Goal: Task Accomplishment & Management: Manage account settings

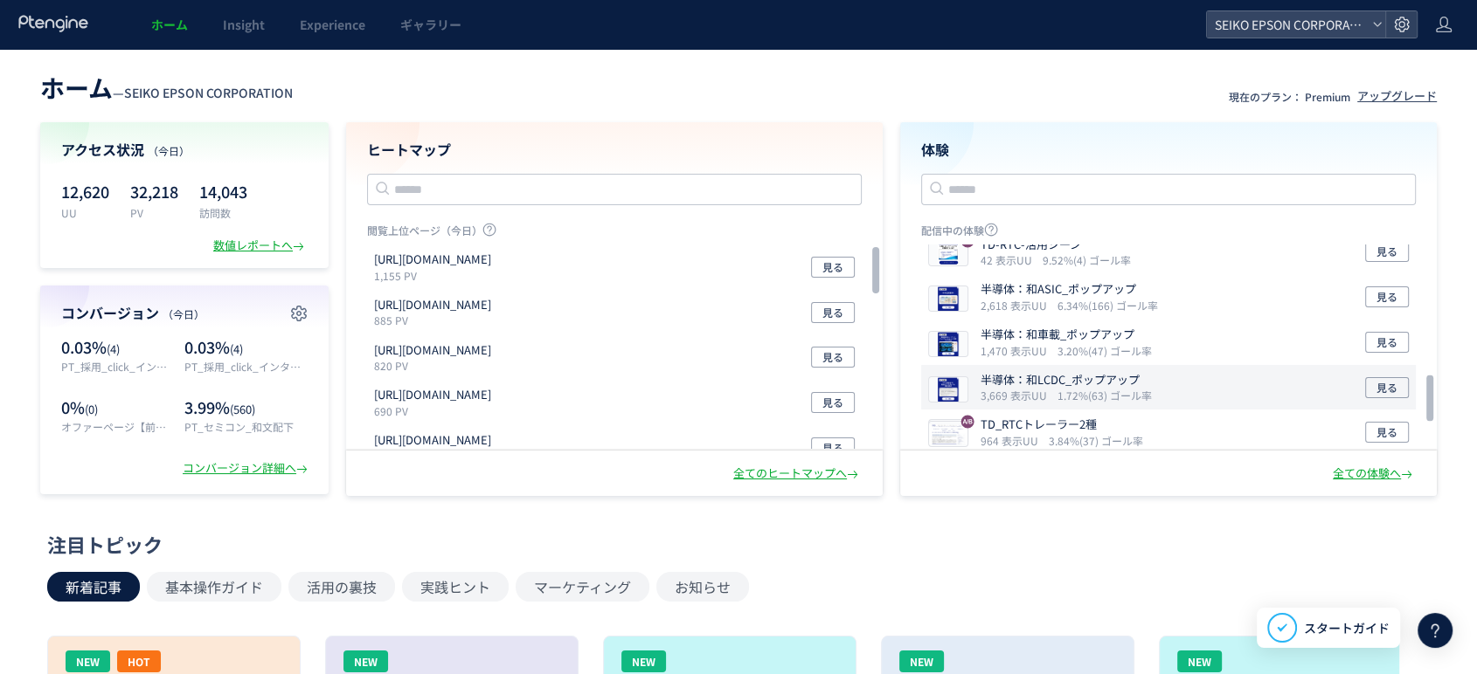
scroll to position [582, 0]
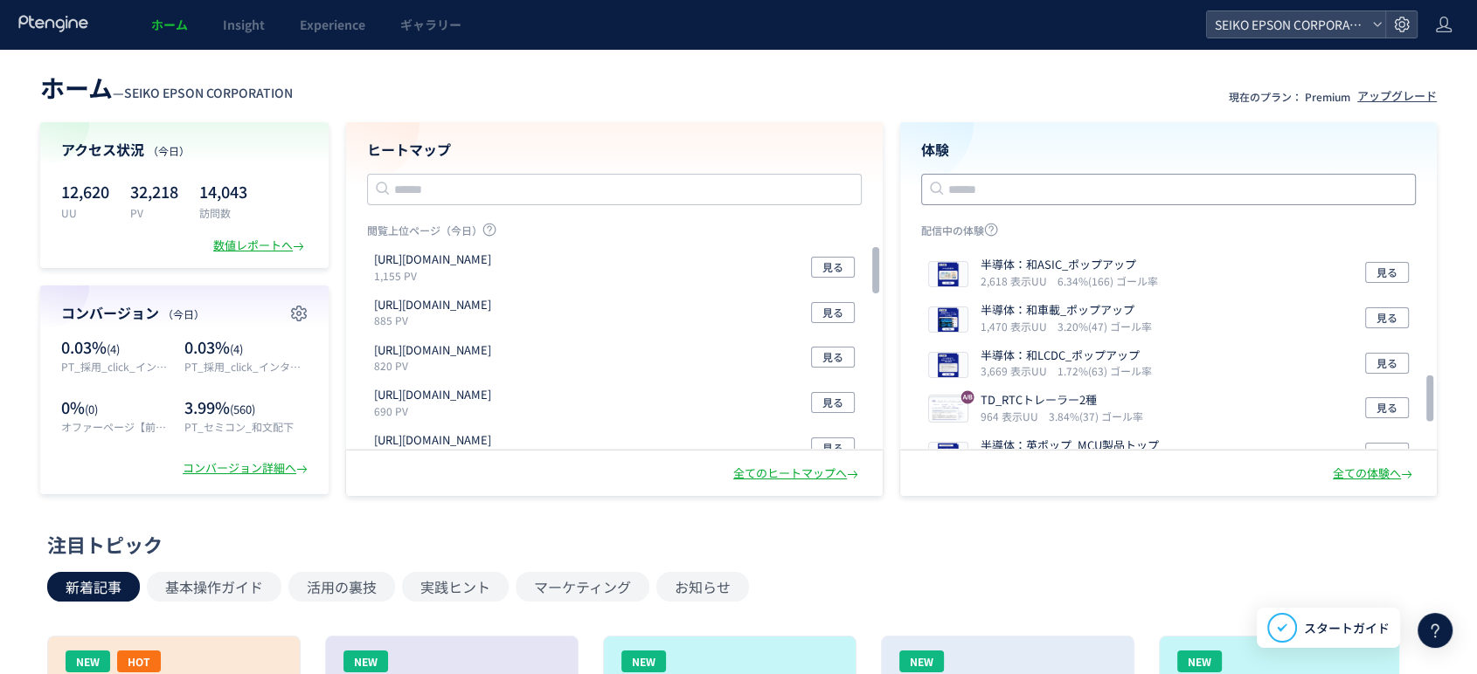
click at [1048, 200] on input "text" at bounding box center [1168, 189] width 495 height 31
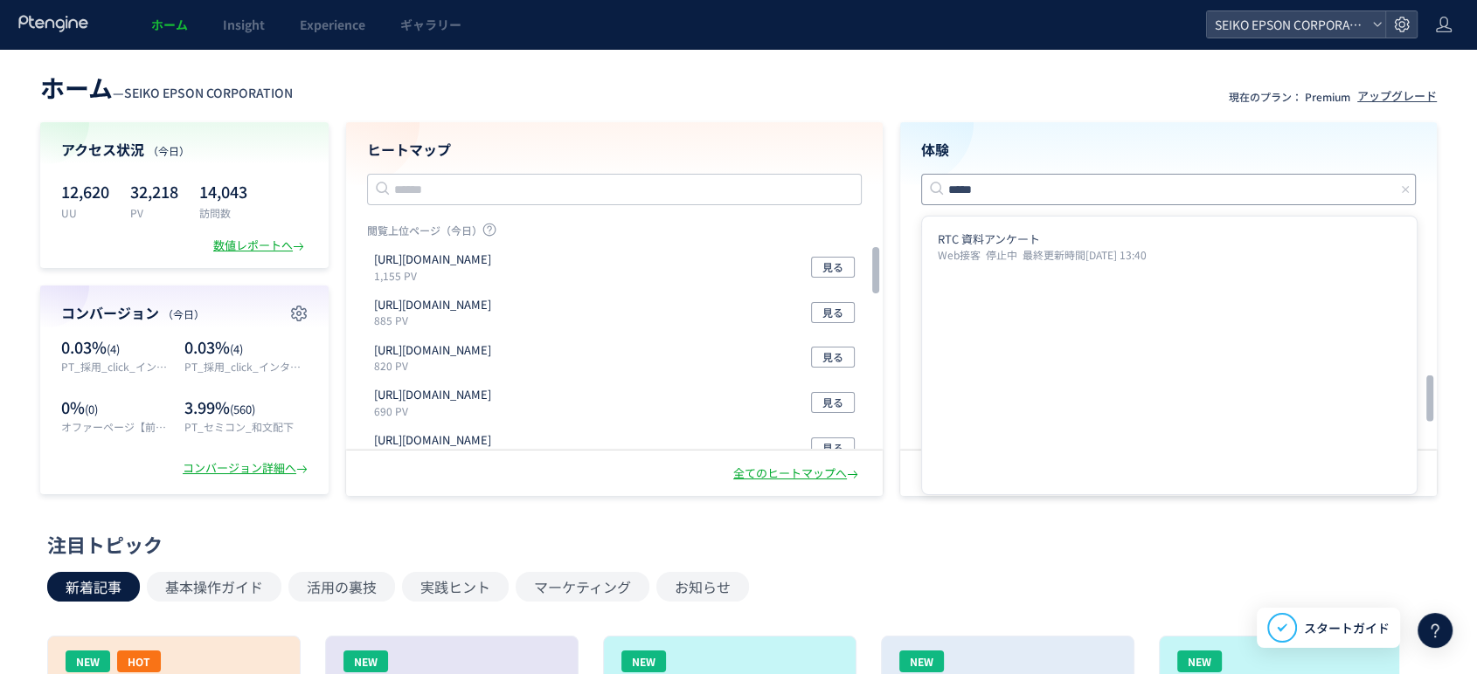
type input "*****"
click at [1108, 564] on div "注目トピック 新着記事 基本操作ガイド 活用の裏技 実践ヒント マーケティング お知らせ NEW HOT 新機能「AIヒートマップ」 >>先行利用申請<< 受…" at bounding box center [733, 686] width 1373 height 310
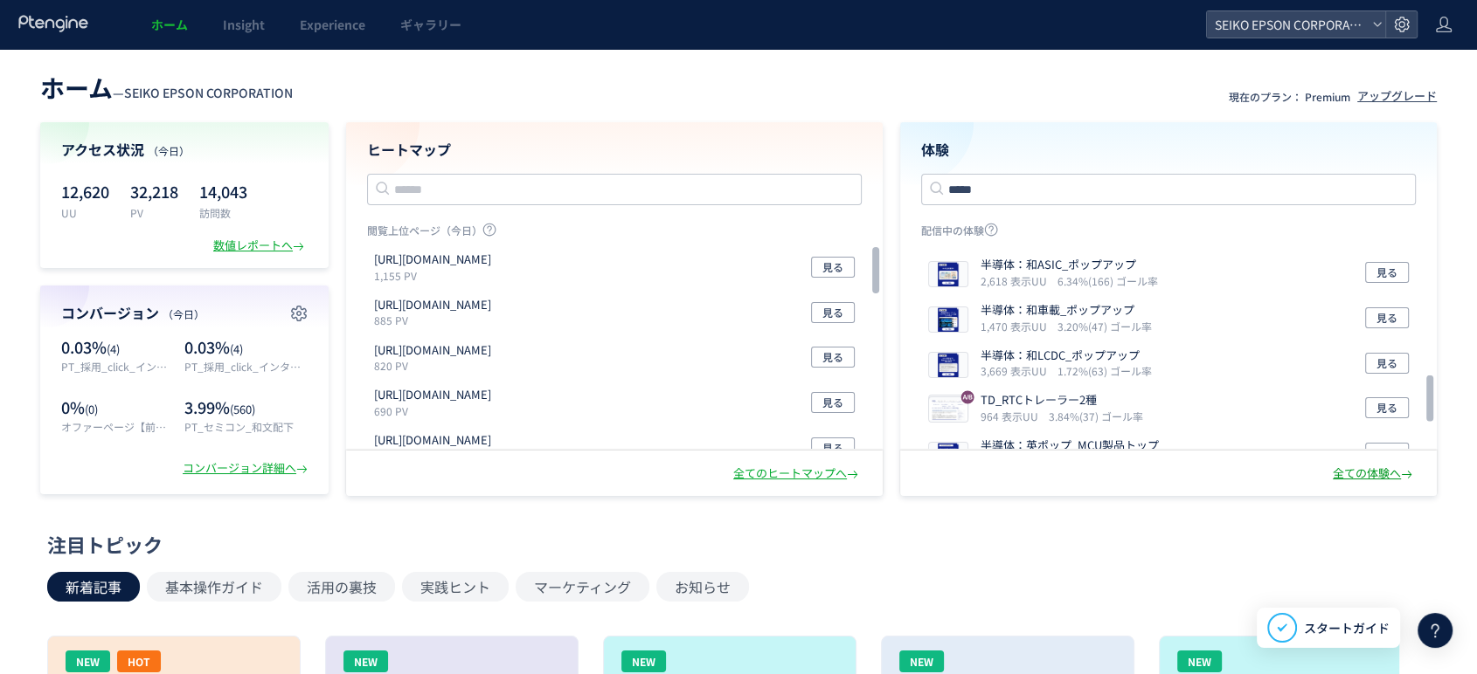
click at [1352, 472] on div "全ての体験へ" at bounding box center [1373, 474] width 83 height 17
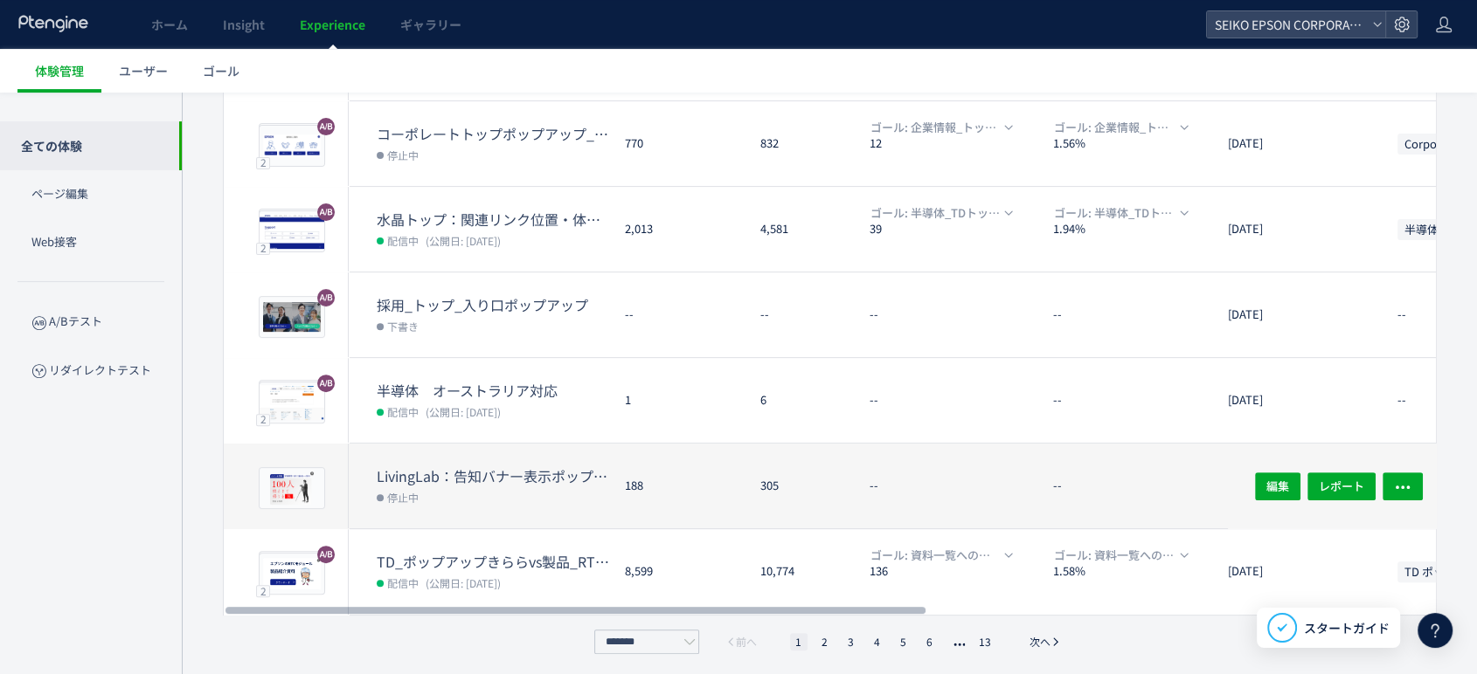
scroll to position [531, 0]
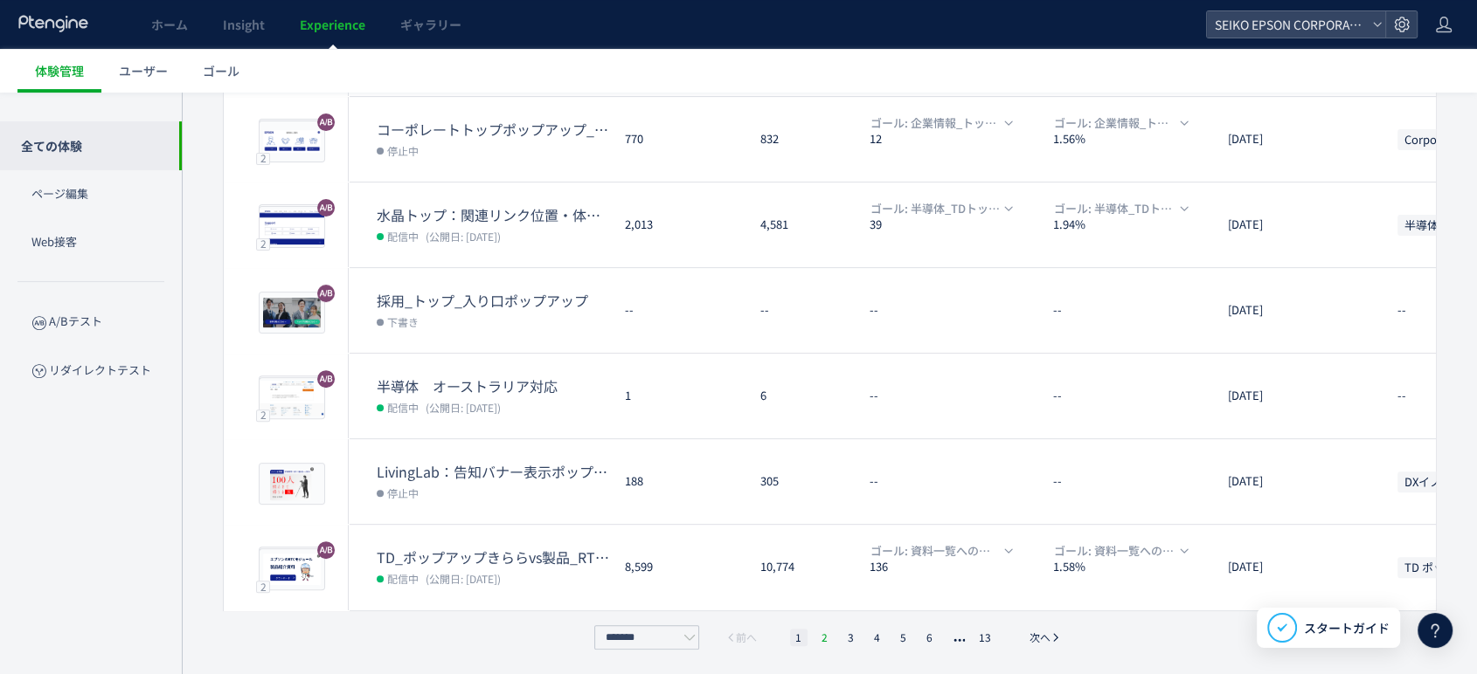
click at [828, 634] on li "2" at bounding box center [824, 637] width 17 height 17
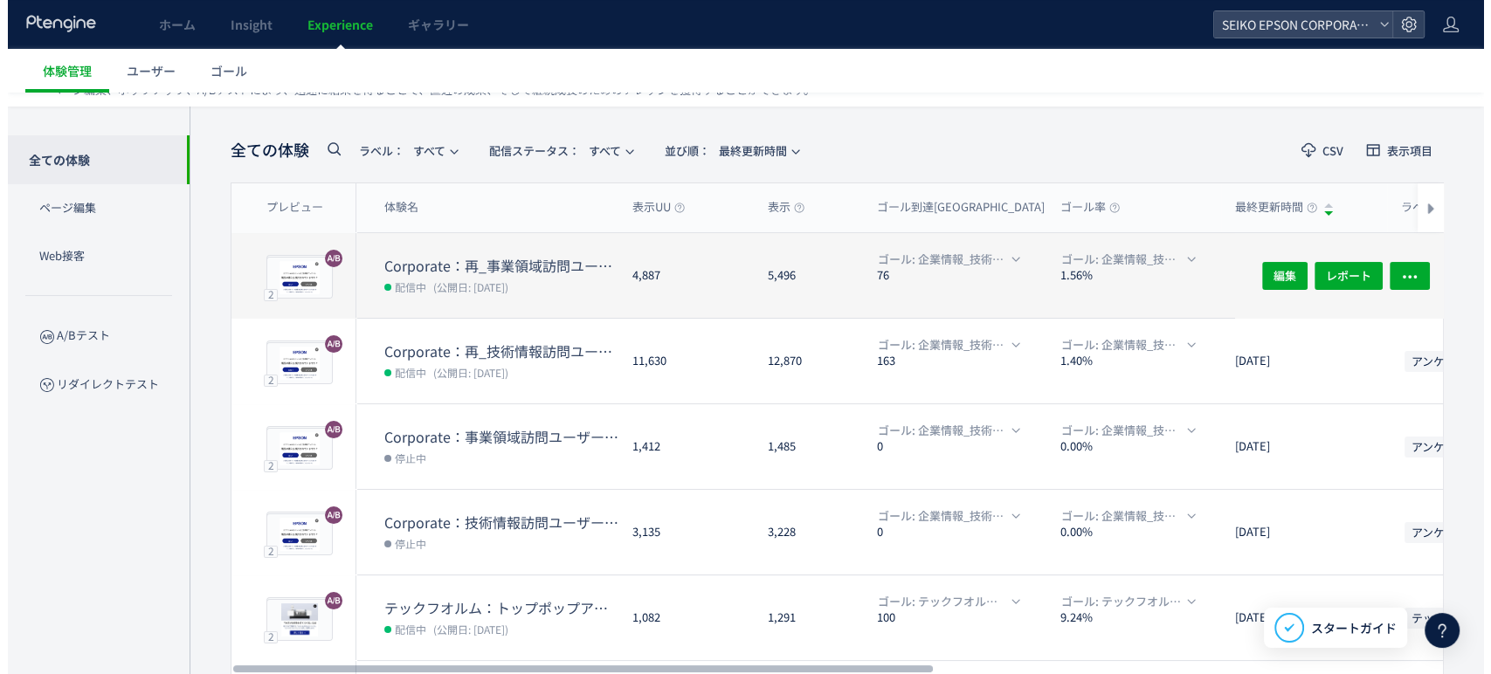
scroll to position [45, 0]
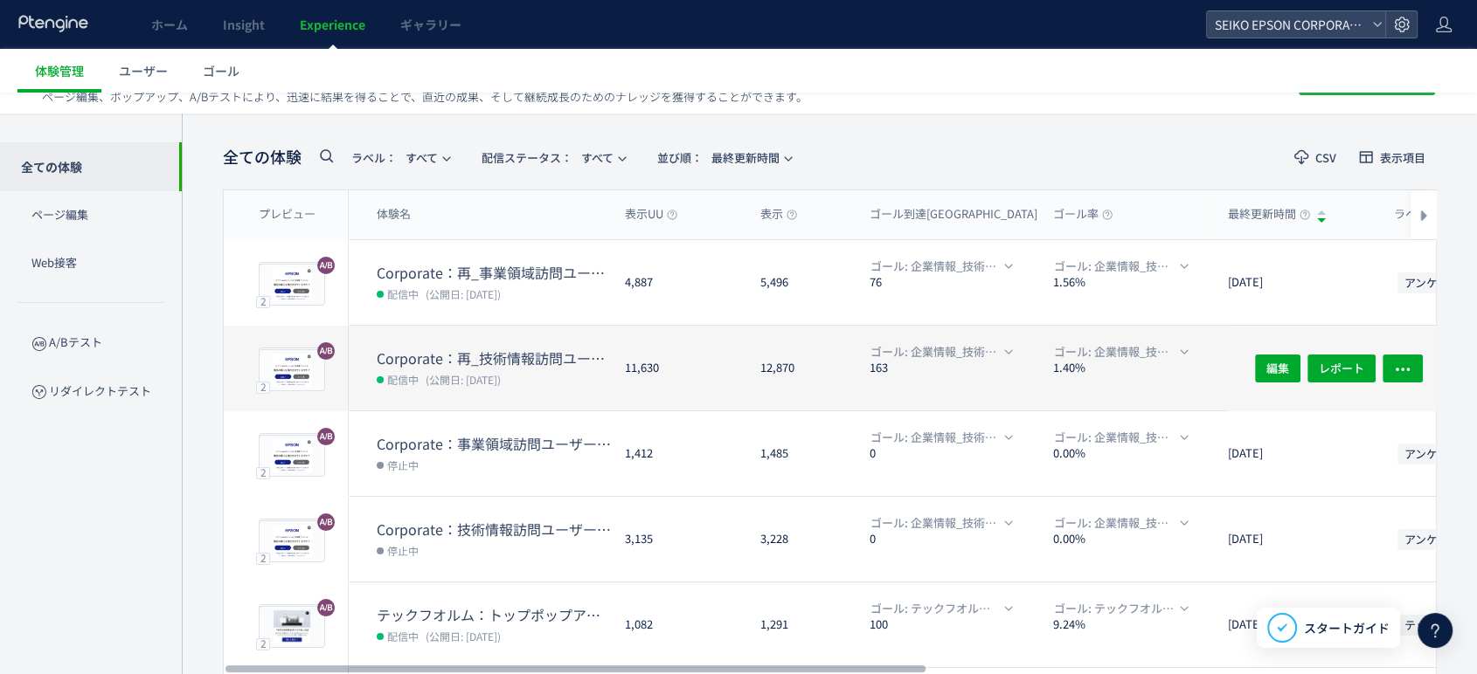
click at [481, 350] on dt "Corporate：再_技術情報訪問ユーザー属性調査_製品購入検討1" at bounding box center [494, 359] width 234 height 20
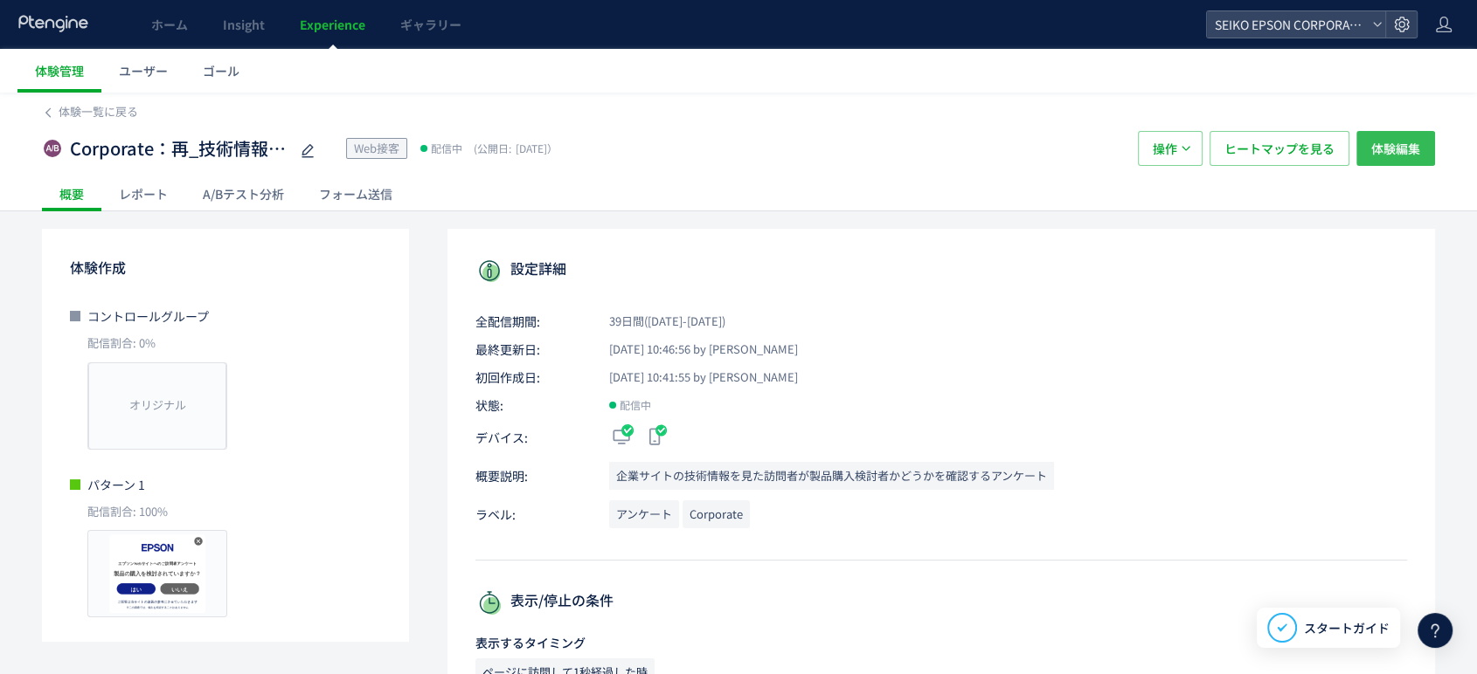
click at [1389, 144] on span "体験編集" at bounding box center [1395, 148] width 49 height 35
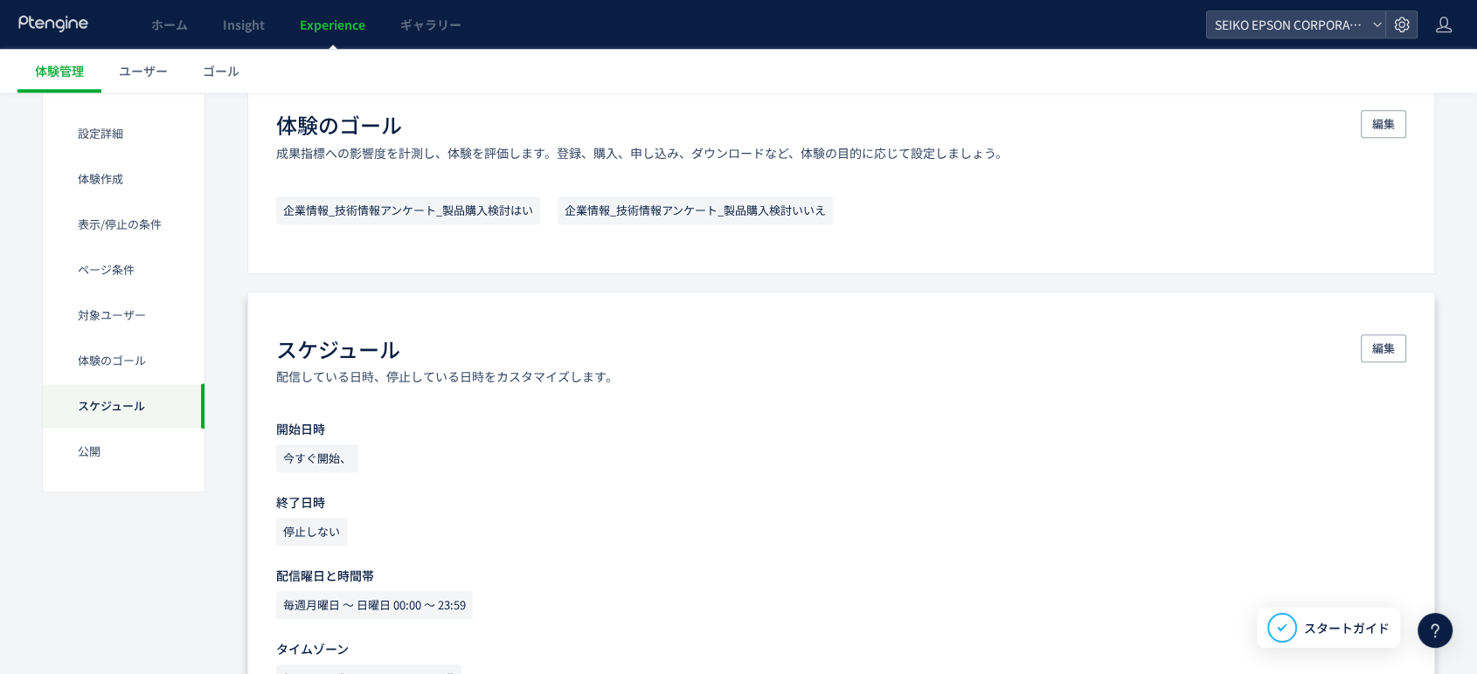
scroll to position [1844, 0]
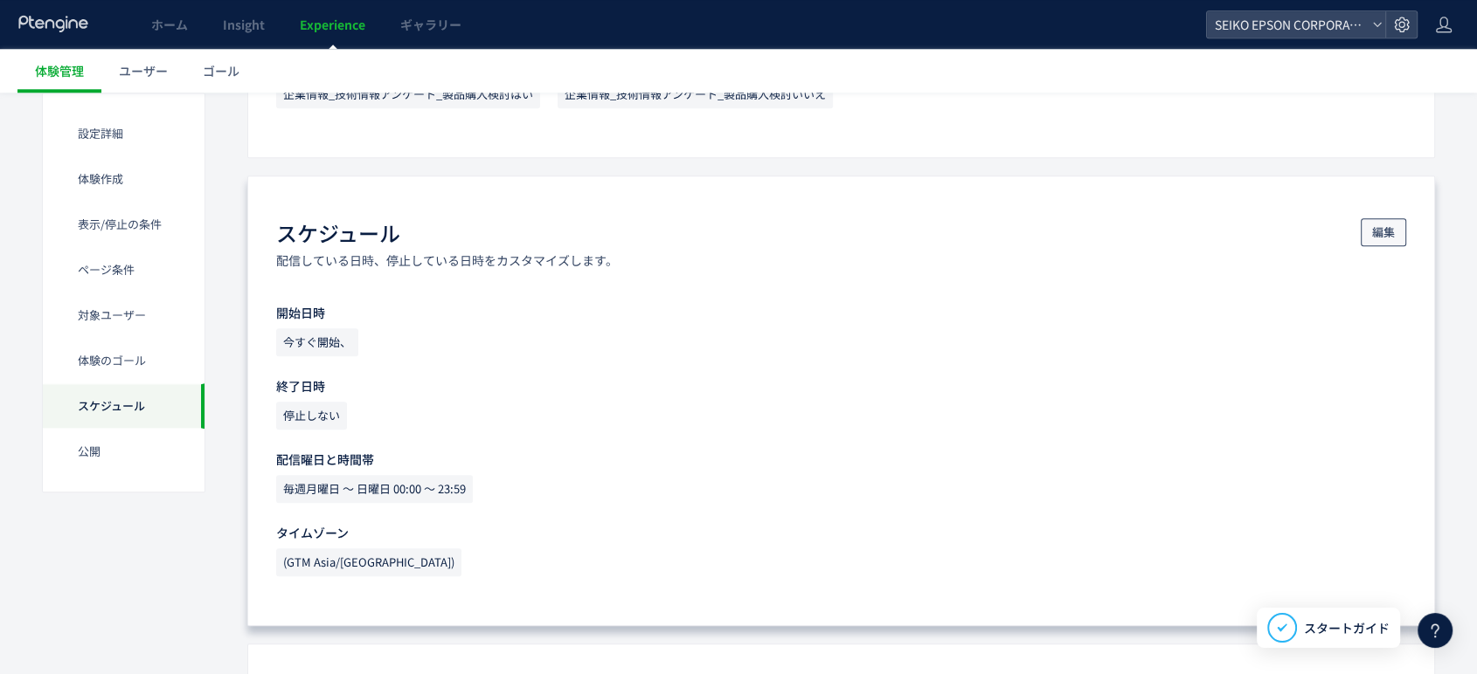
click at [1391, 239] on span "編集" at bounding box center [1383, 232] width 23 height 28
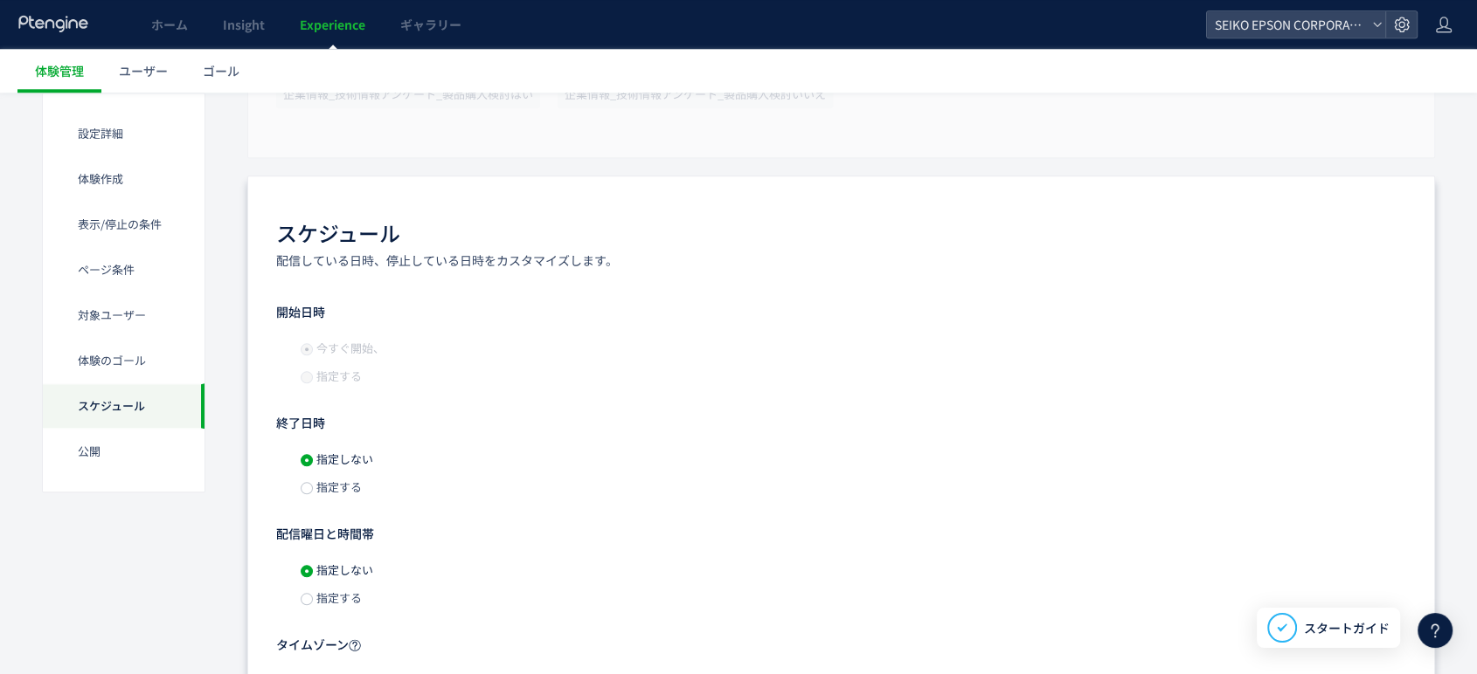
click at [313, 490] on span "指定する" at bounding box center [337, 487] width 49 height 17
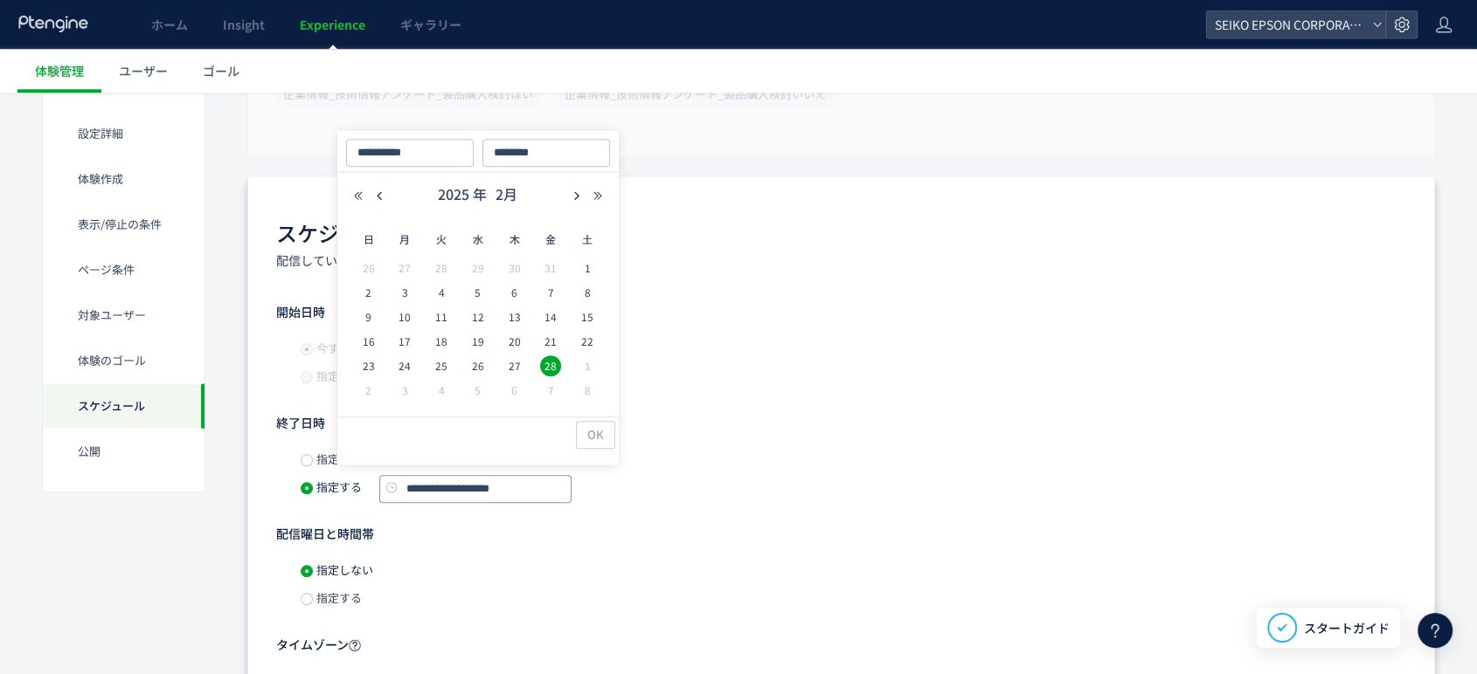
click at [523, 495] on input "**********" at bounding box center [475, 489] width 192 height 28
click at [605, 190] on button "button" at bounding box center [597, 196] width 21 height 12
click at [605, 191] on button "button" at bounding box center [597, 196] width 21 height 12
click at [349, 194] on button "button" at bounding box center [358, 196] width 21 height 12
click at [354, 194] on icon "button" at bounding box center [358, 195] width 10 height 10
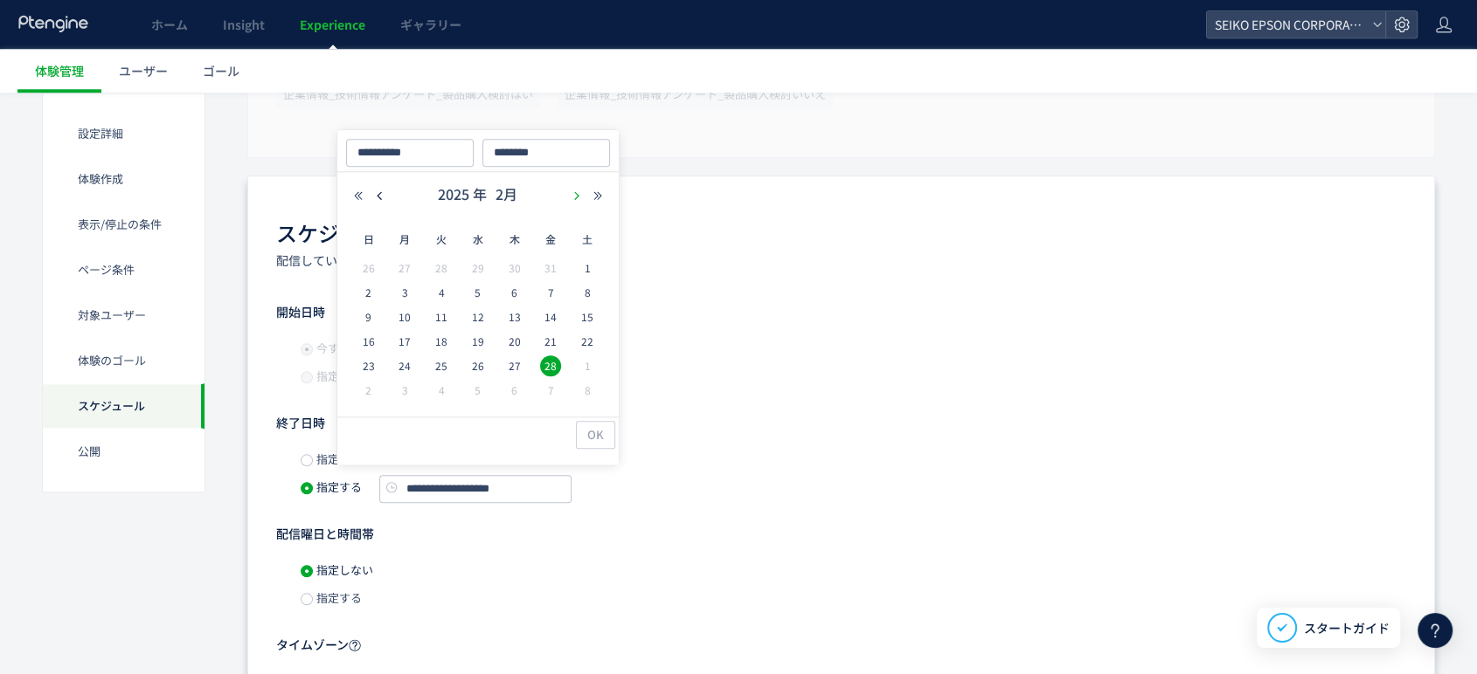
click at [580, 195] on icon "button" at bounding box center [576, 195] width 10 height 10
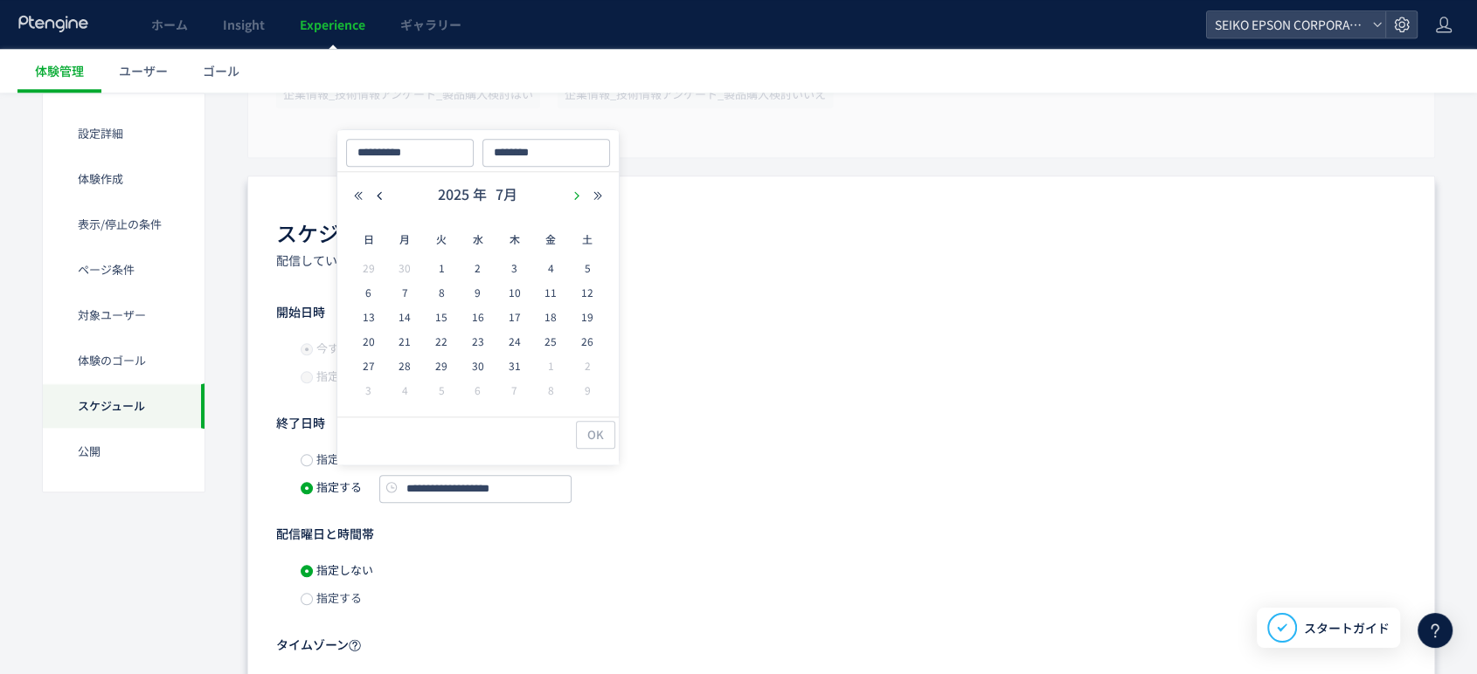
click at [580, 195] on icon "button" at bounding box center [576, 195] width 10 height 10
click at [516, 294] on span "9" at bounding box center [514, 292] width 21 height 21
type input "**********"
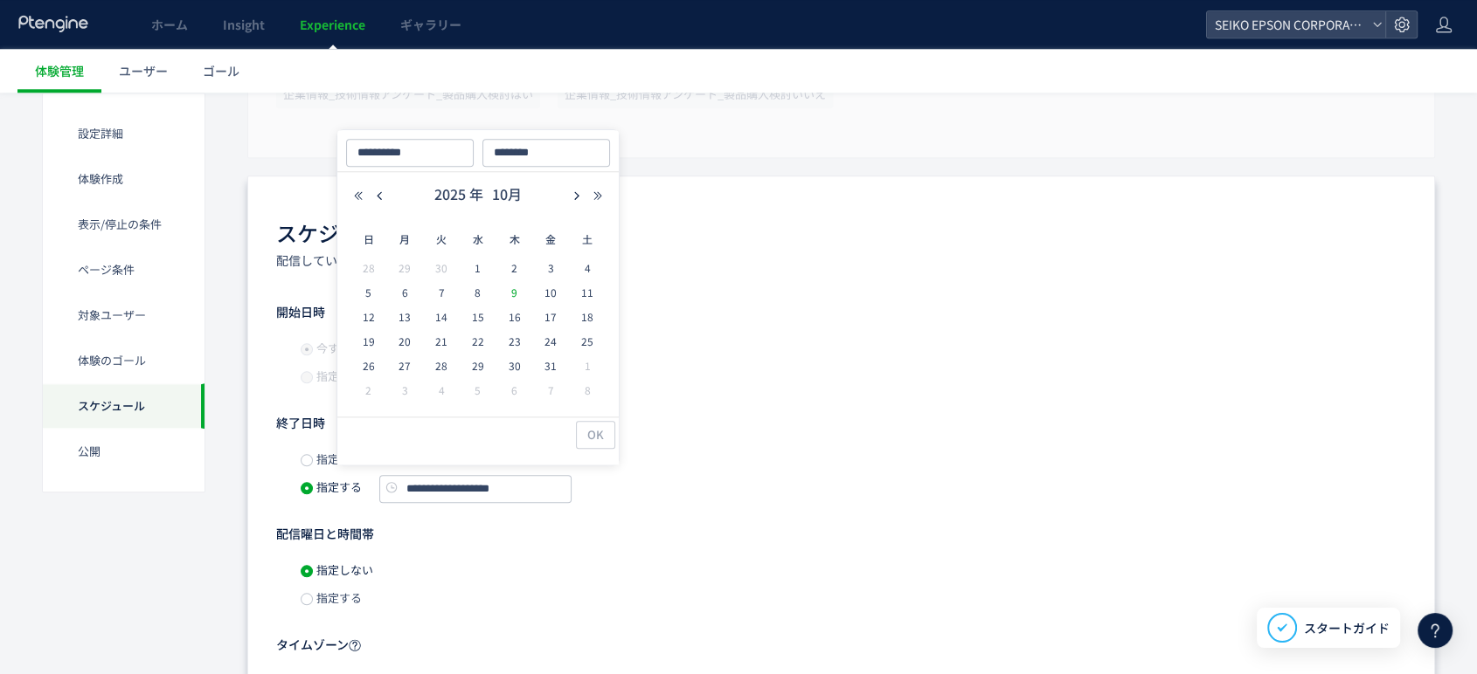
type input "**********"
click at [598, 446] on div "現在 [GEOGRAPHIC_DATA]" at bounding box center [477, 440] width 281 height 48
click at [608, 432] on button "OK" at bounding box center [595, 434] width 39 height 28
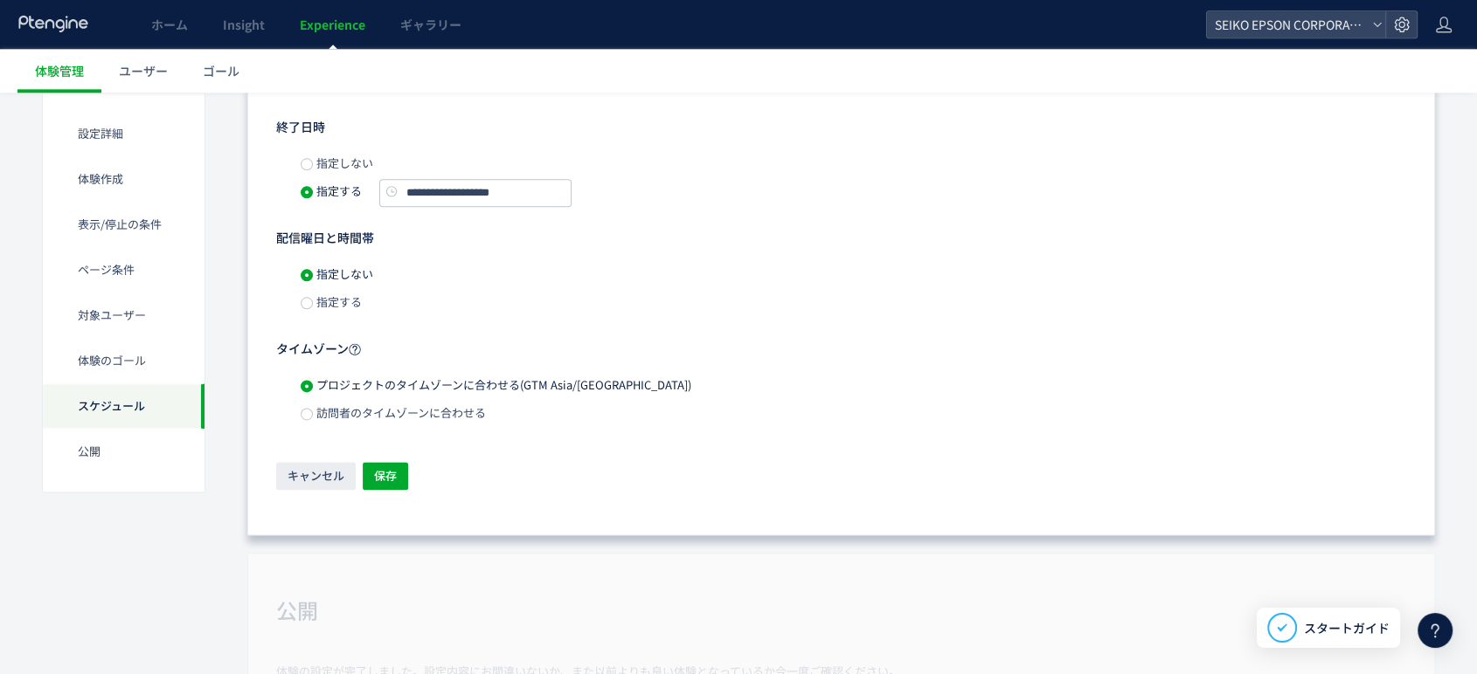
scroll to position [2358, 0]
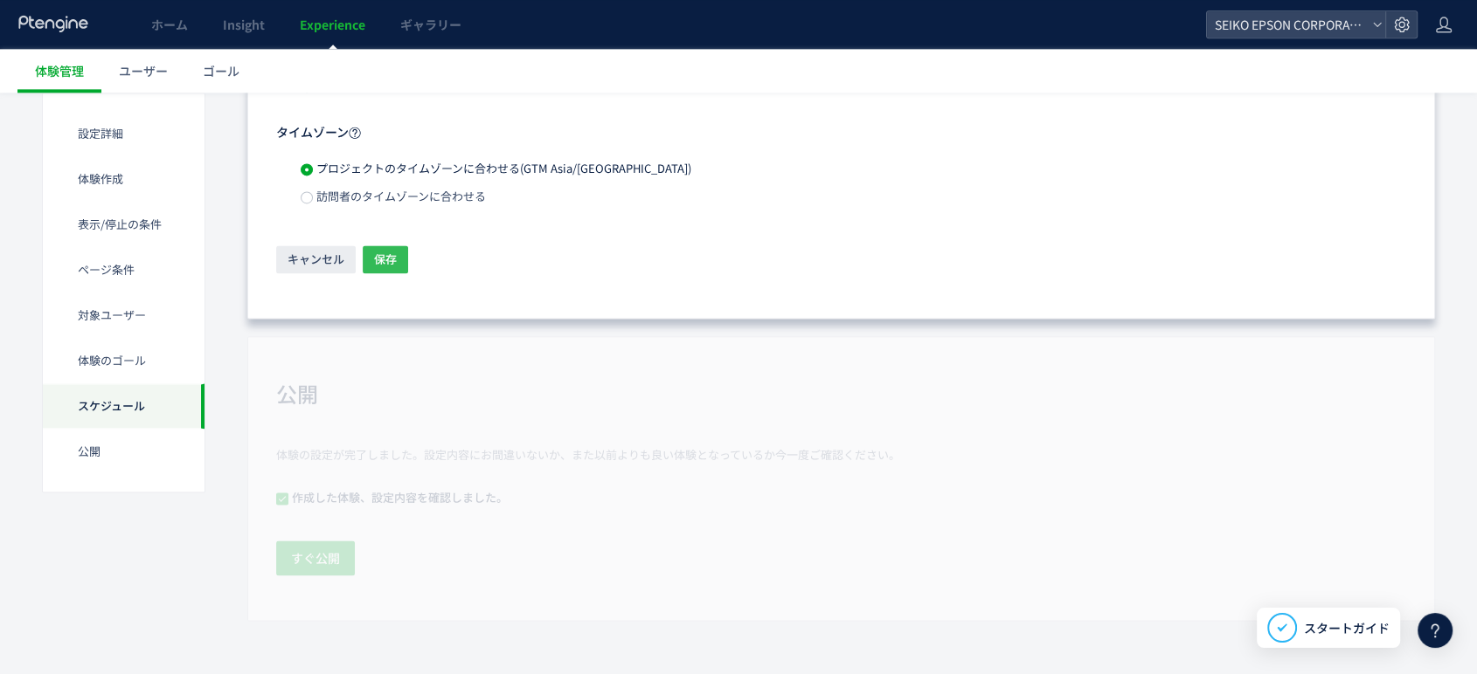
click at [398, 263] on button "保存" at bounding box center [385, 260] width 45 height 28
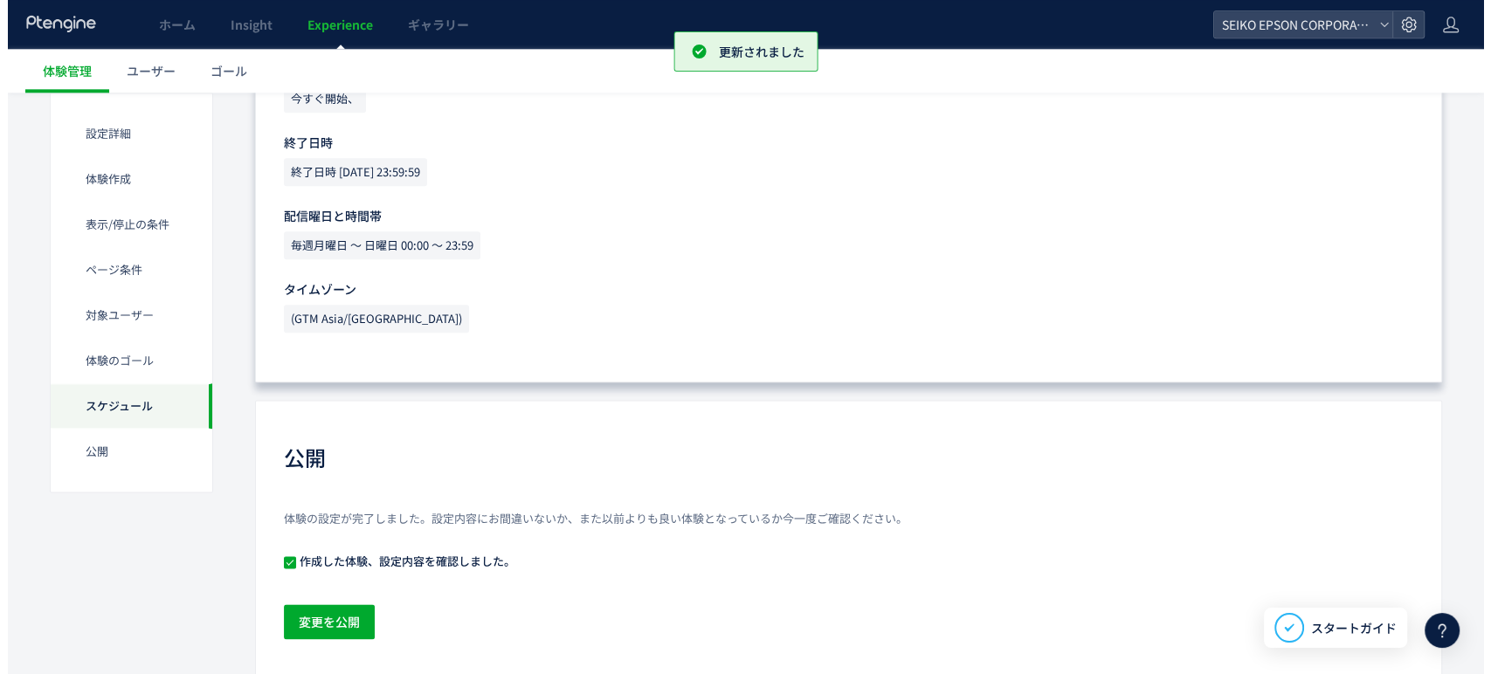
scroll to position [2072, 0]
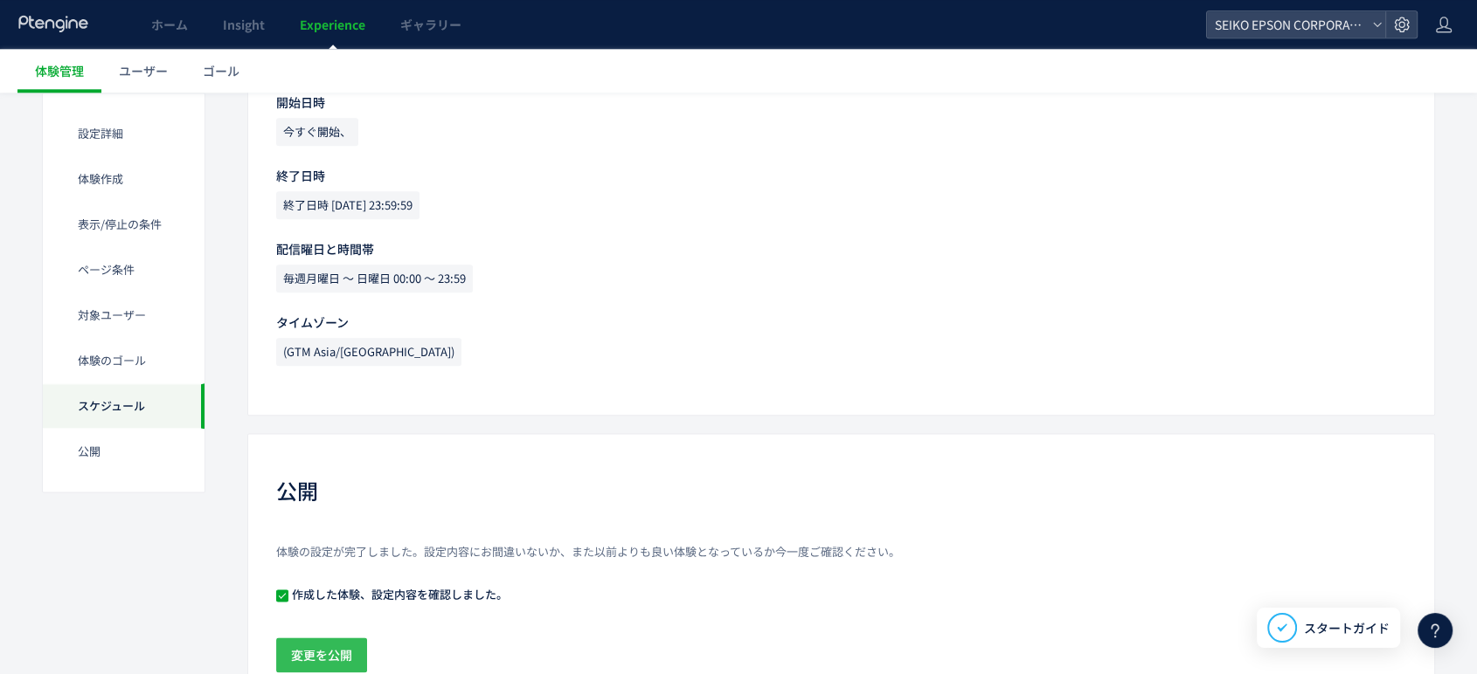
click at [324, 652] on span "変更を公開" at bounding box center [321, 655] width 61 height 35
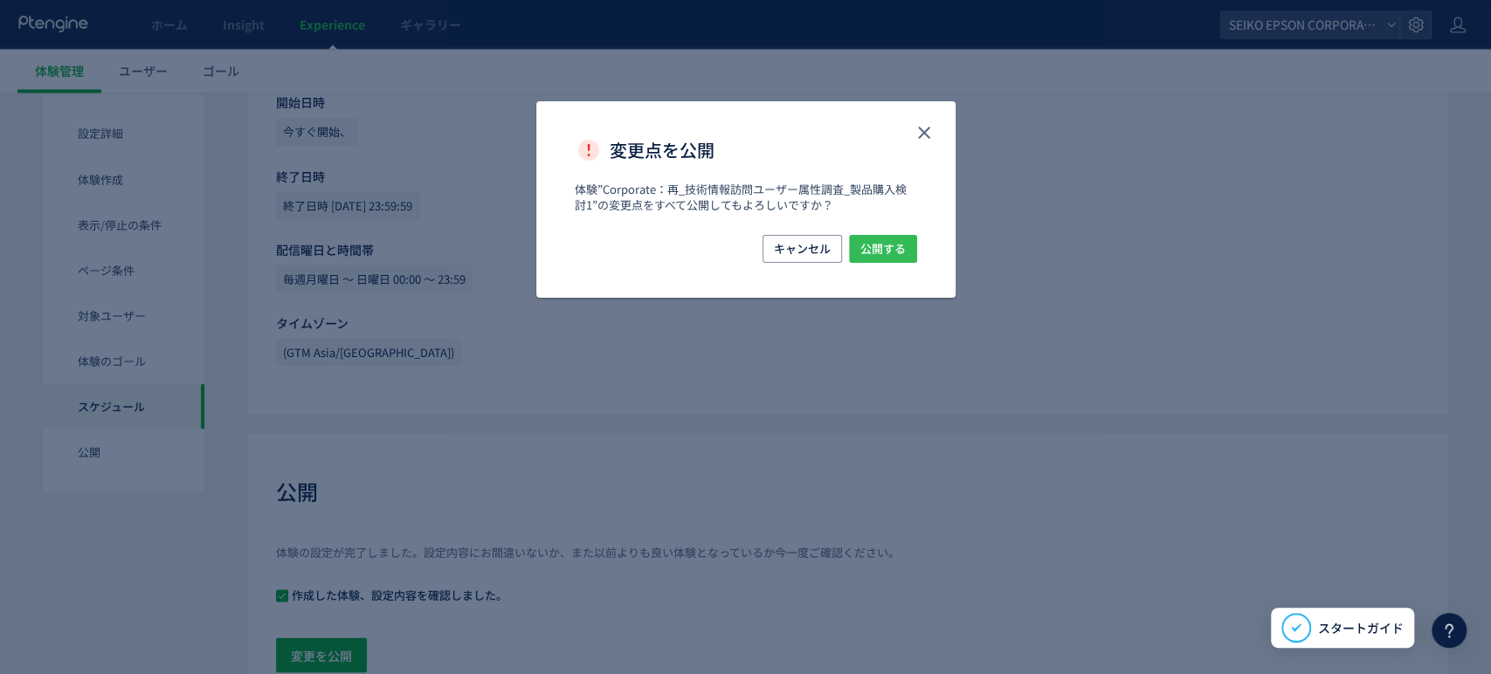
click at [888, 256] on span "公開する" at bounding box center [883, 249] width 45 height 28
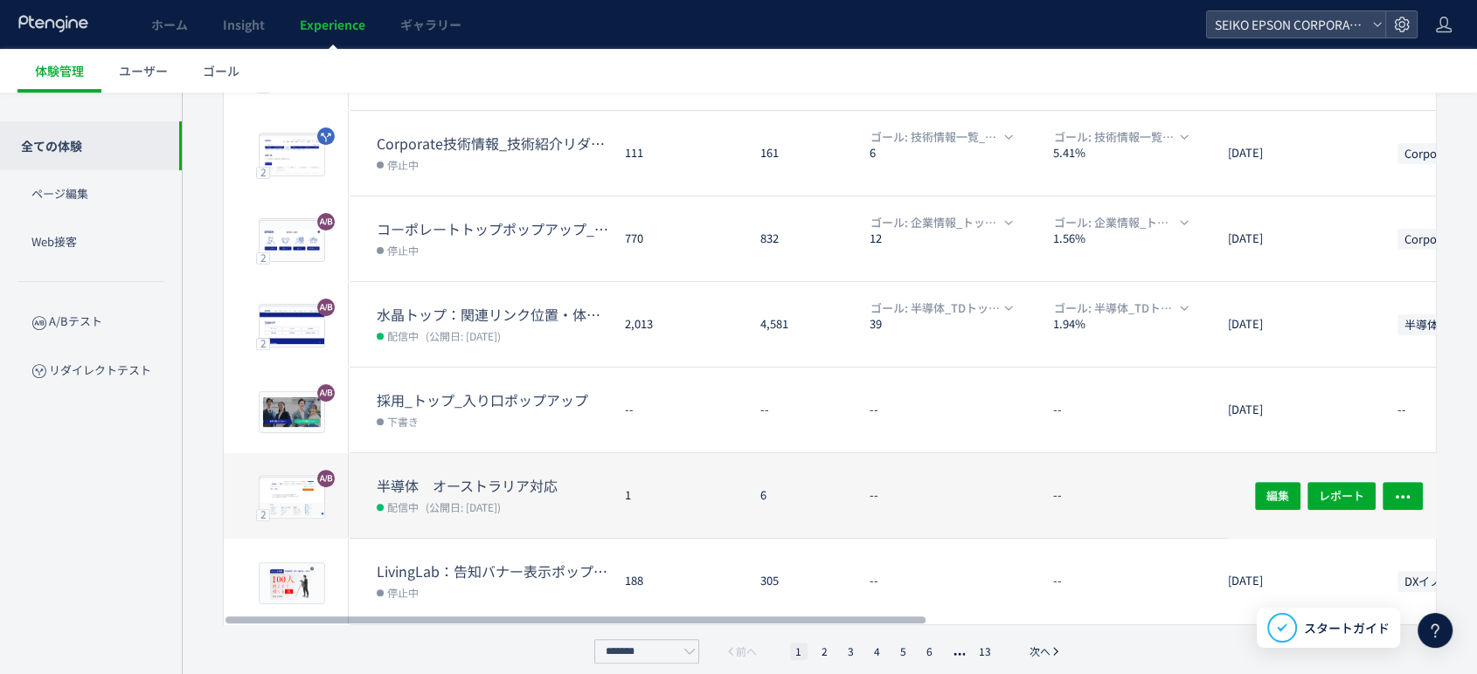
scroll to position [531, 0]
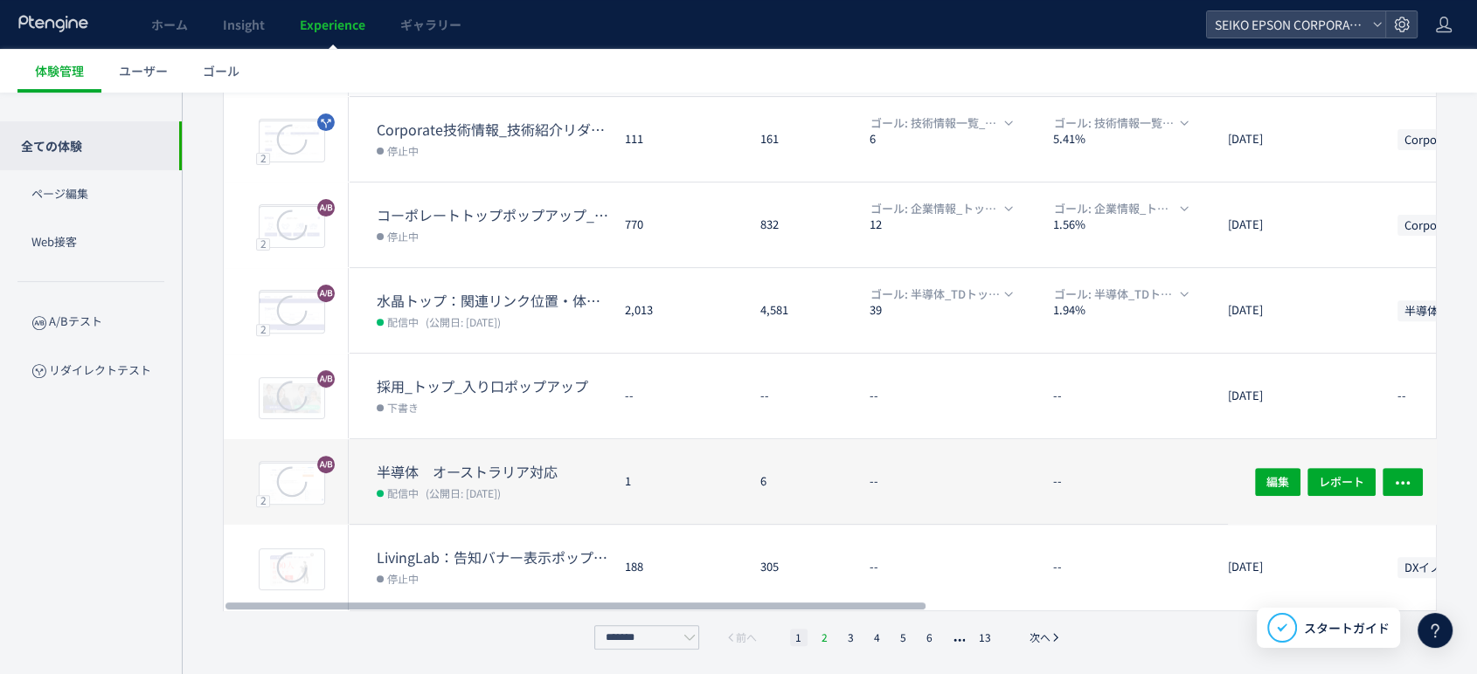
click at [824, 630] on li "2" at bounding box center [824, 637] width 17 height 17
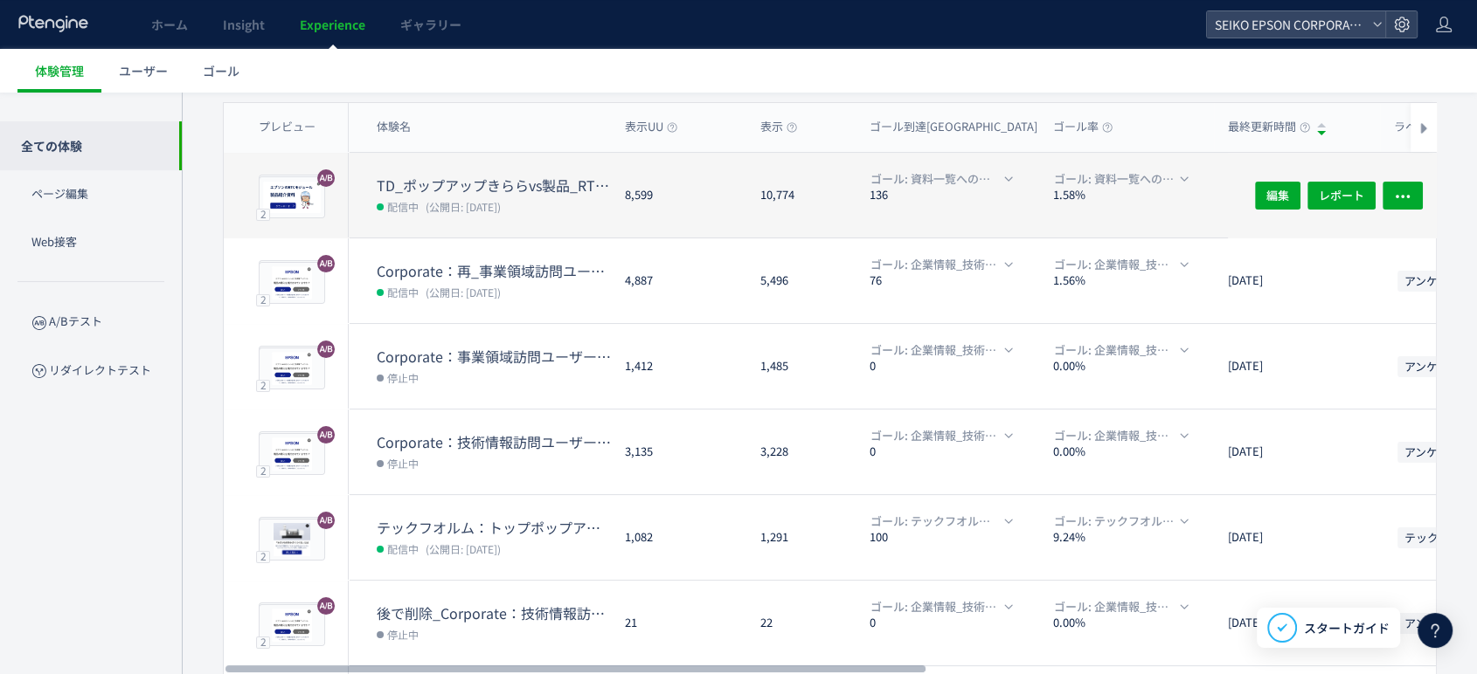
scroll to position [0, 0]
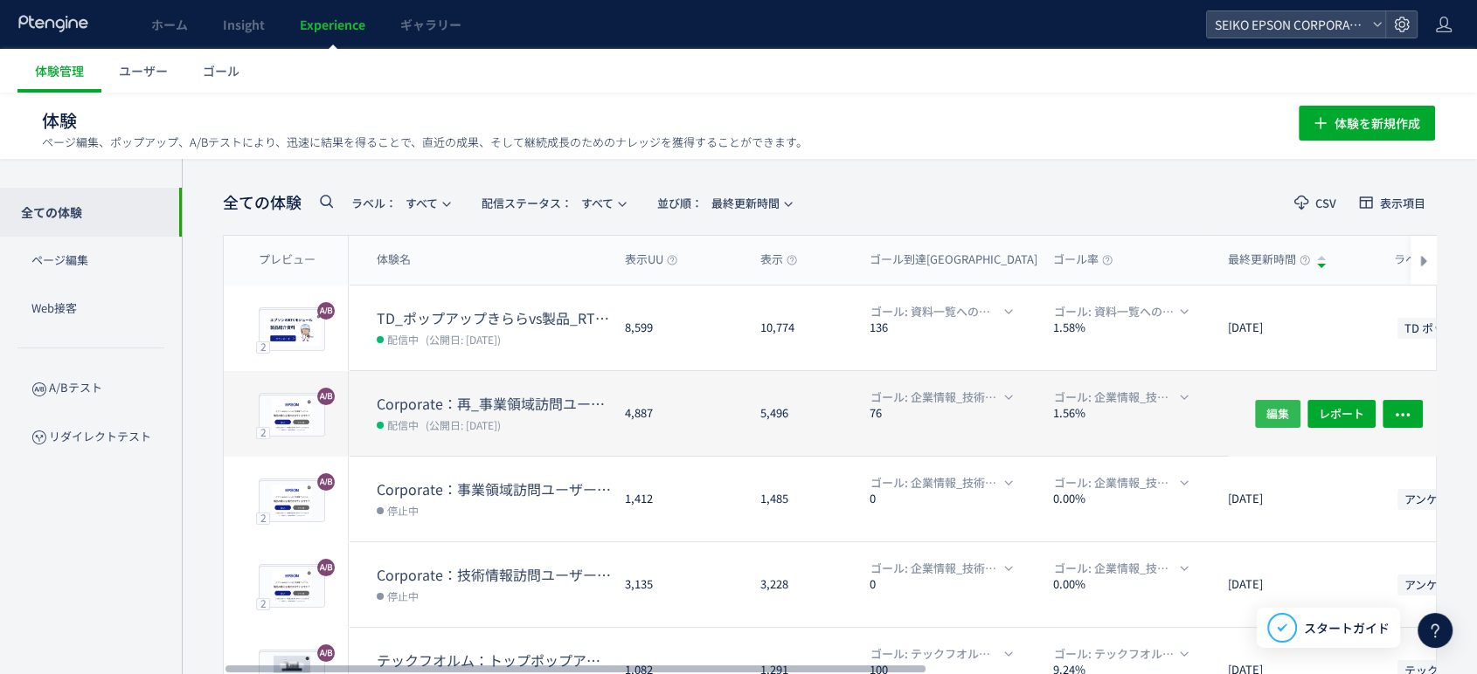
click at [1265, 410] on button "編集" at bounding box center [1277, 413] width 45 height 28
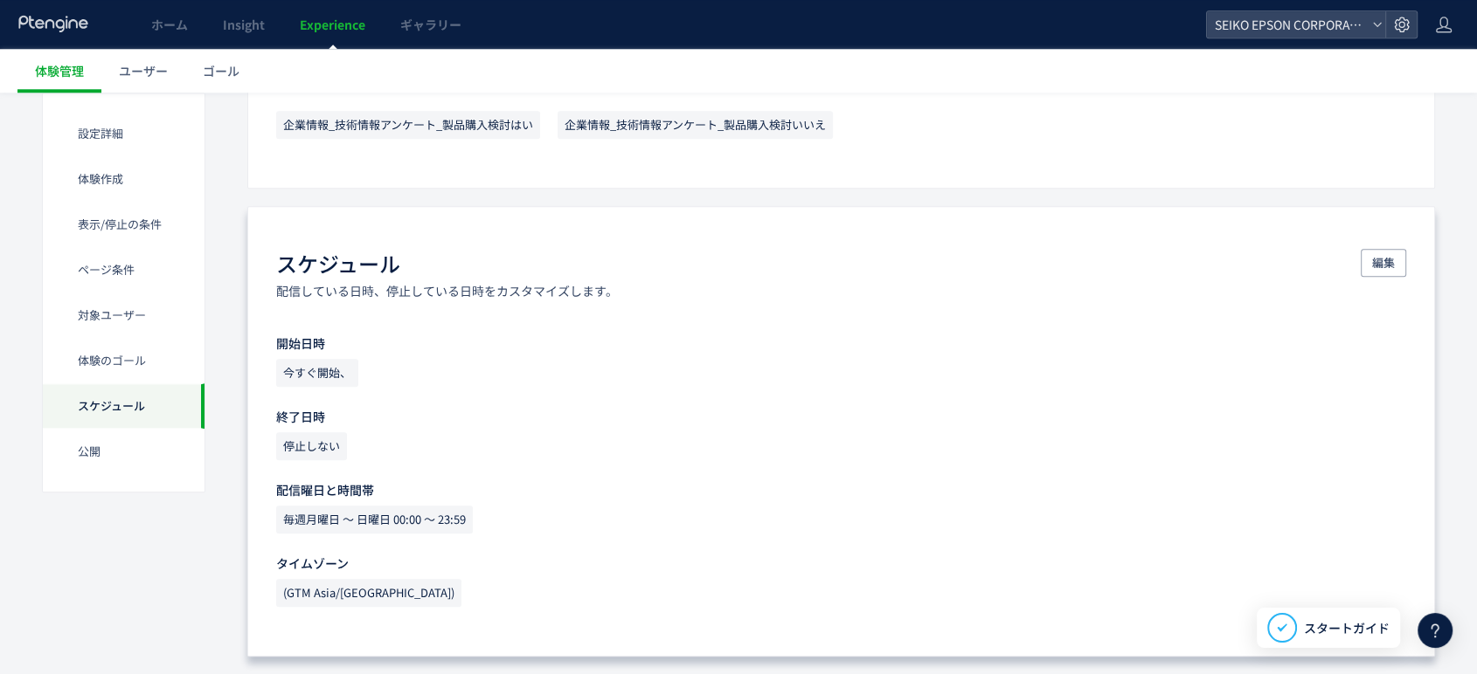
scroll to position [1844, 0]
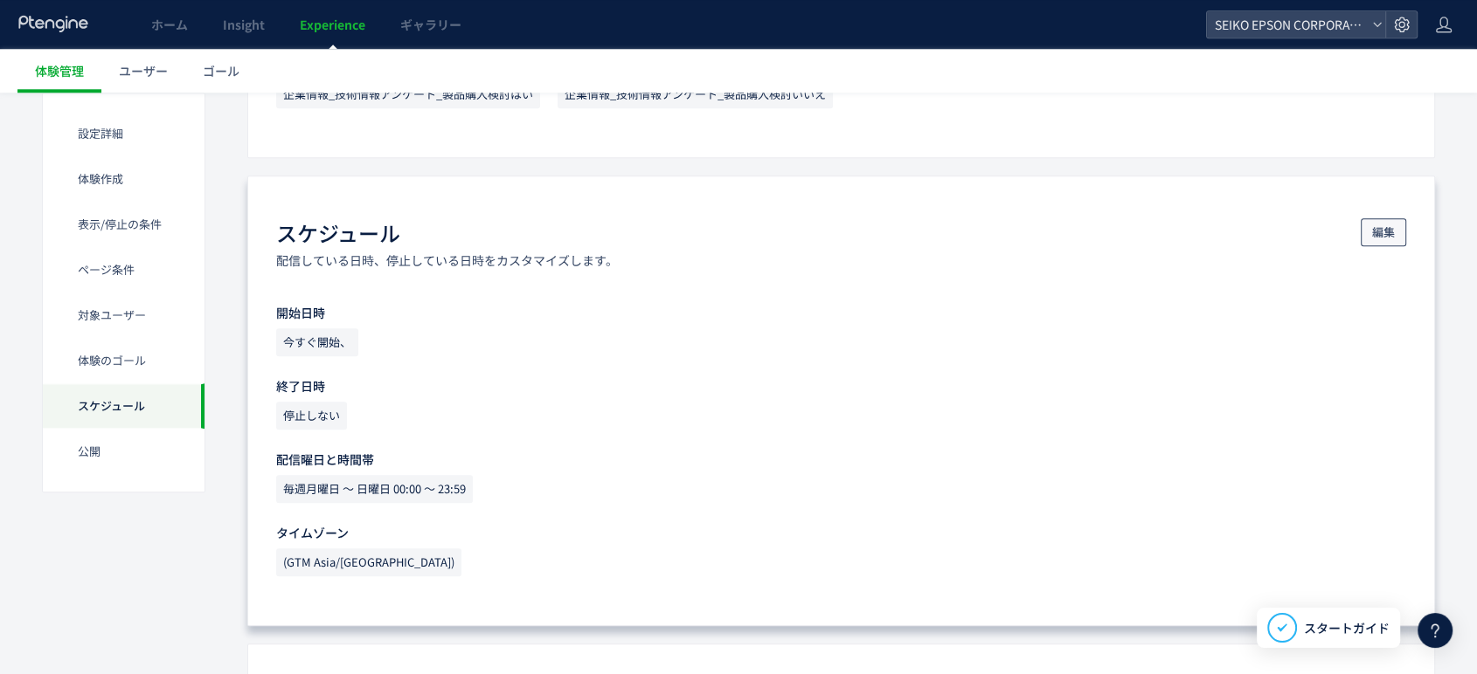
click at [1388, 234] on span "編集" at bounding box center [1383, 232] width 23 height 28
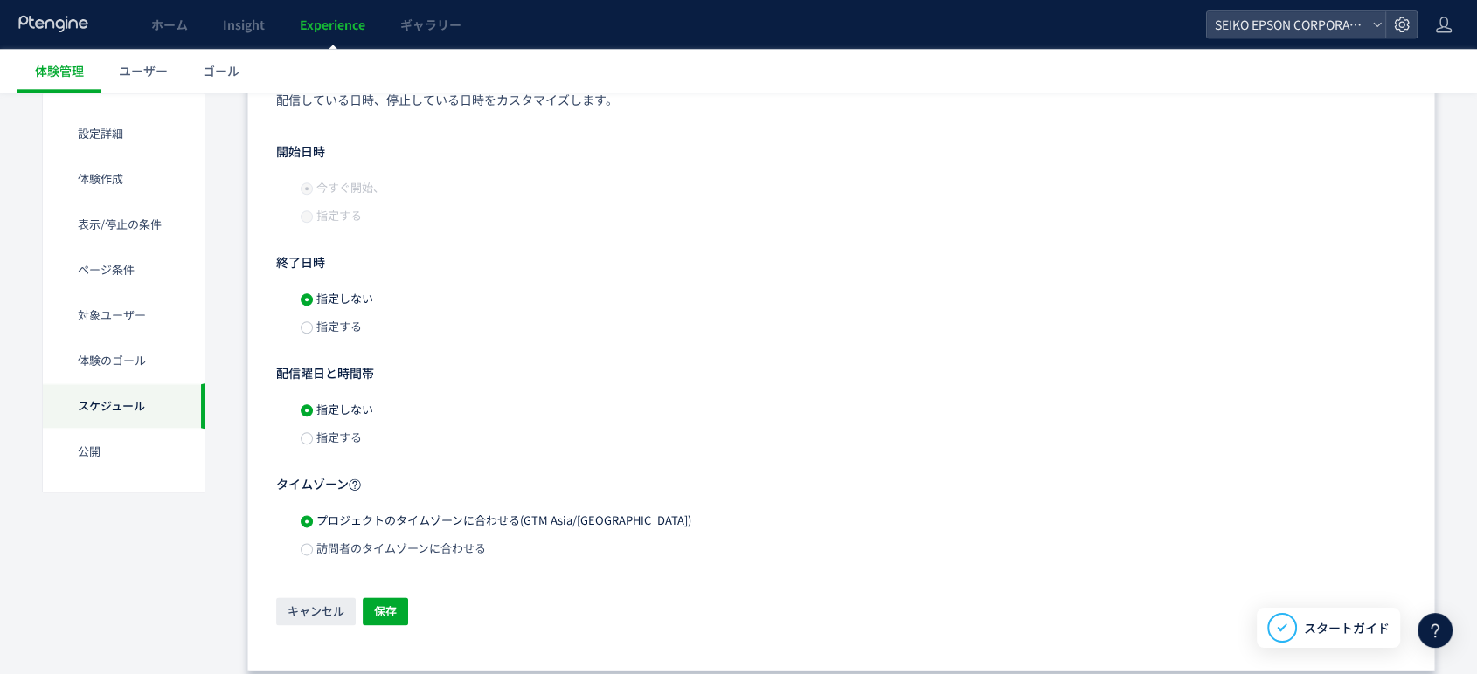
scroll to position [2038, 0]
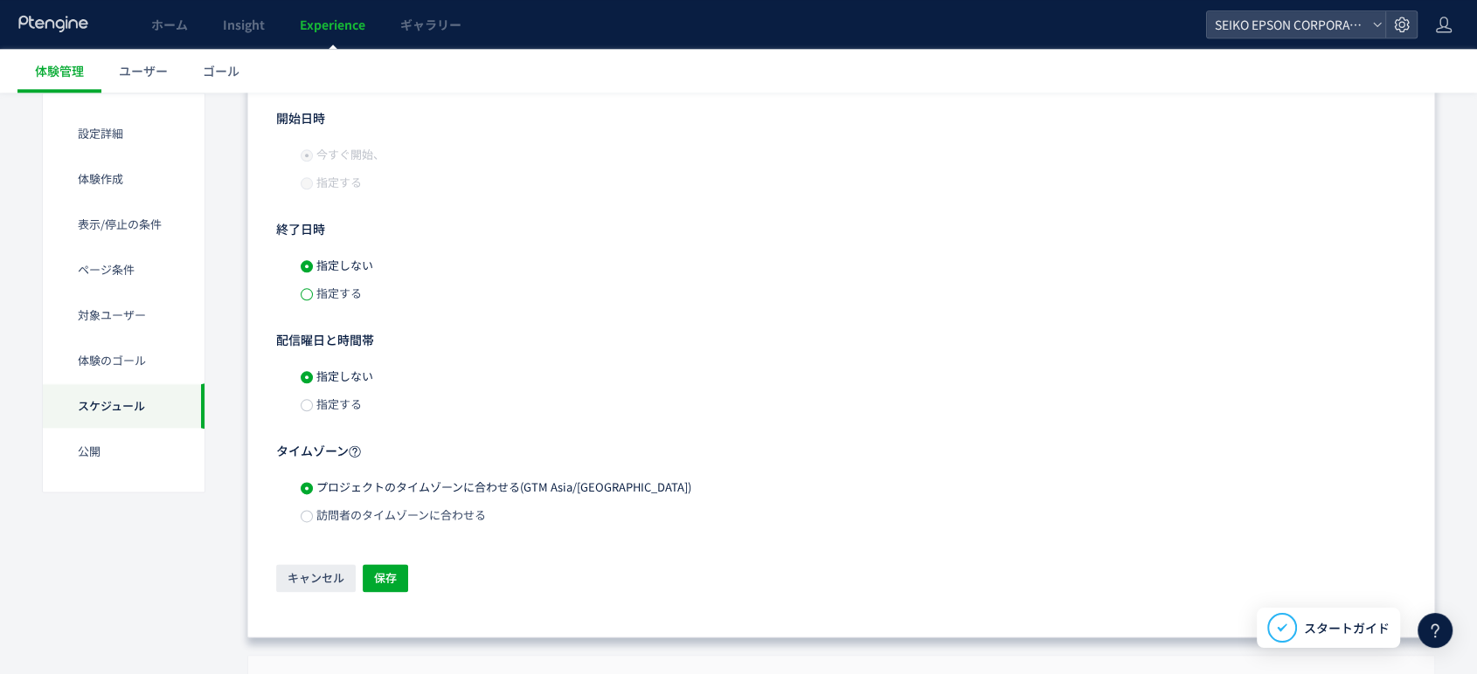
click at [306, 292] on span at bounding box center [307, 294] width 12 height 12
click at [522, 294] on input "**********" at bounding box center [475, 295] width 192 height 28
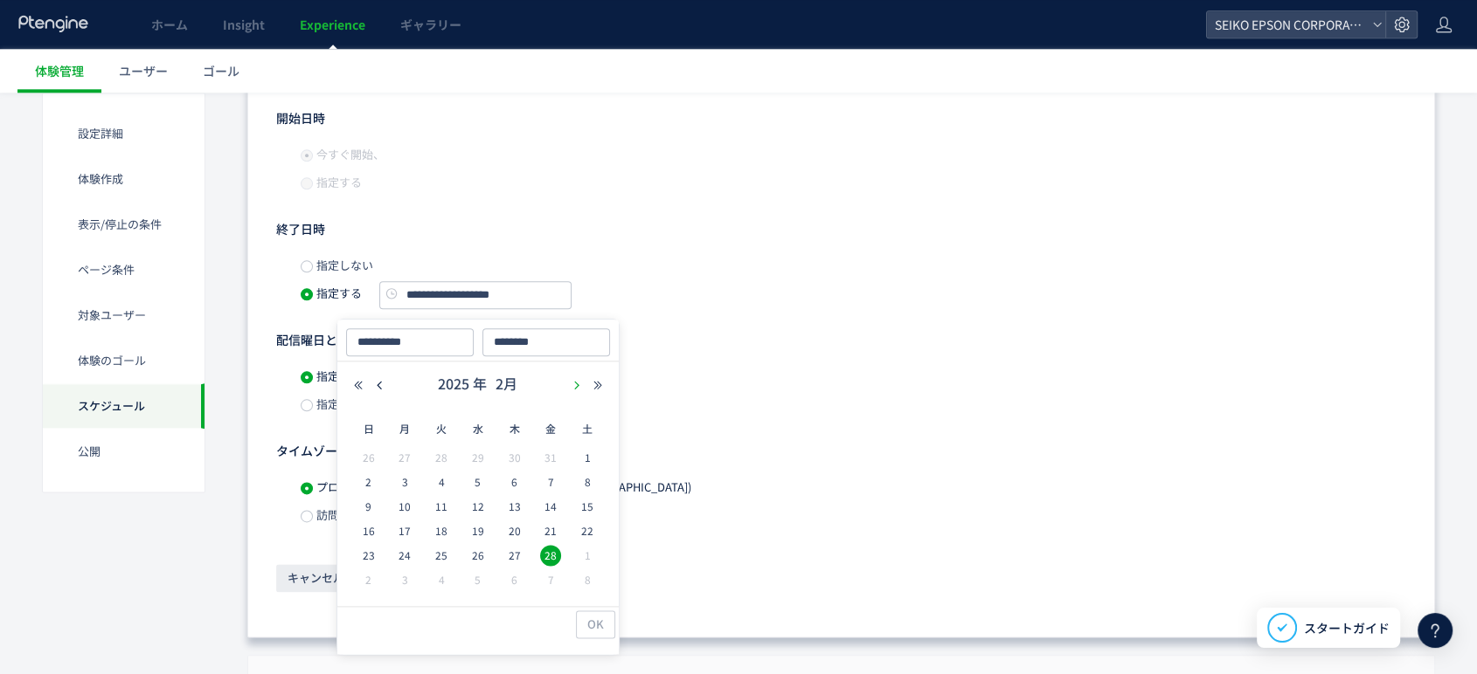
click at [574, 385] on icon "button" at bounding box center [576, 385] width 10 height 10
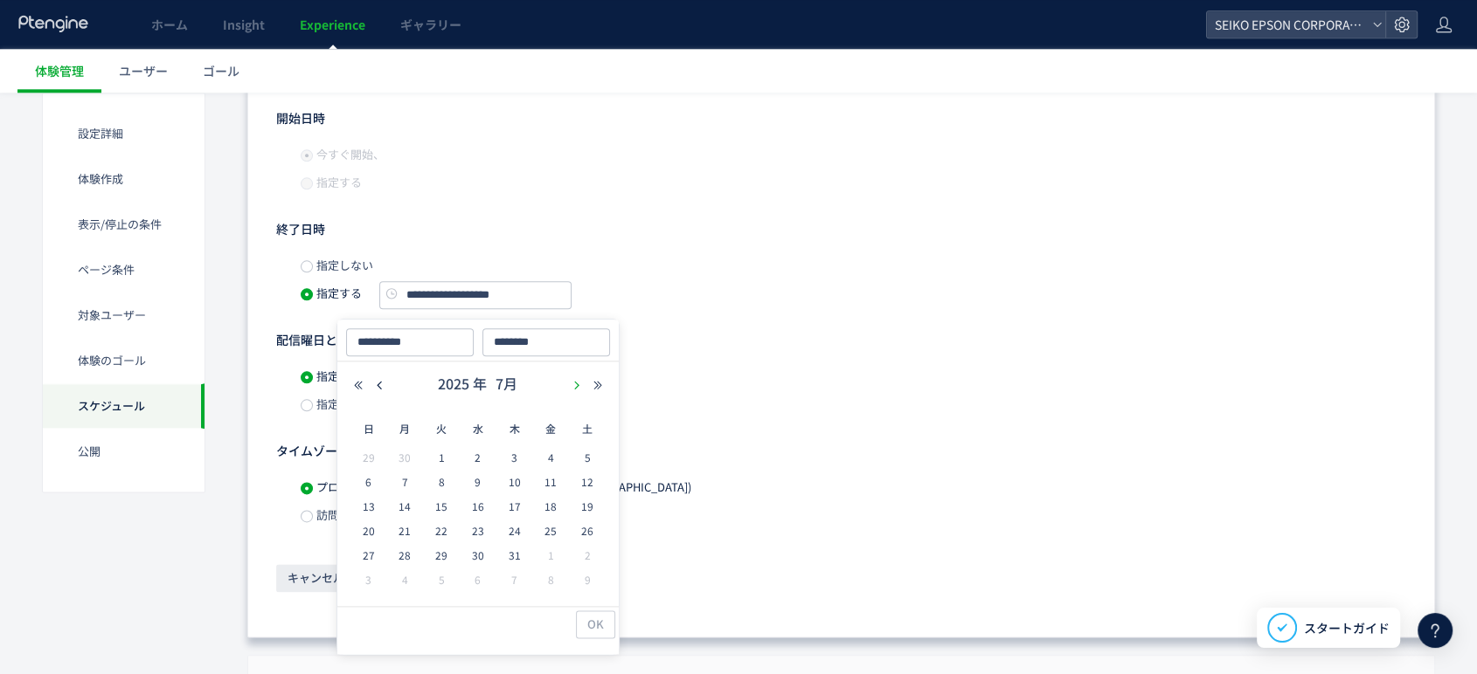
click at [574, 385] on icon "button" at bounding box center [576, 385] width 10 height 10
click at [574, 388] on button "button" at bounding box center [576, 385] width 21 height 12
click at [521, 477] on span "9" at bounding box center [514, 482] width 21 height 21
type input "**********"
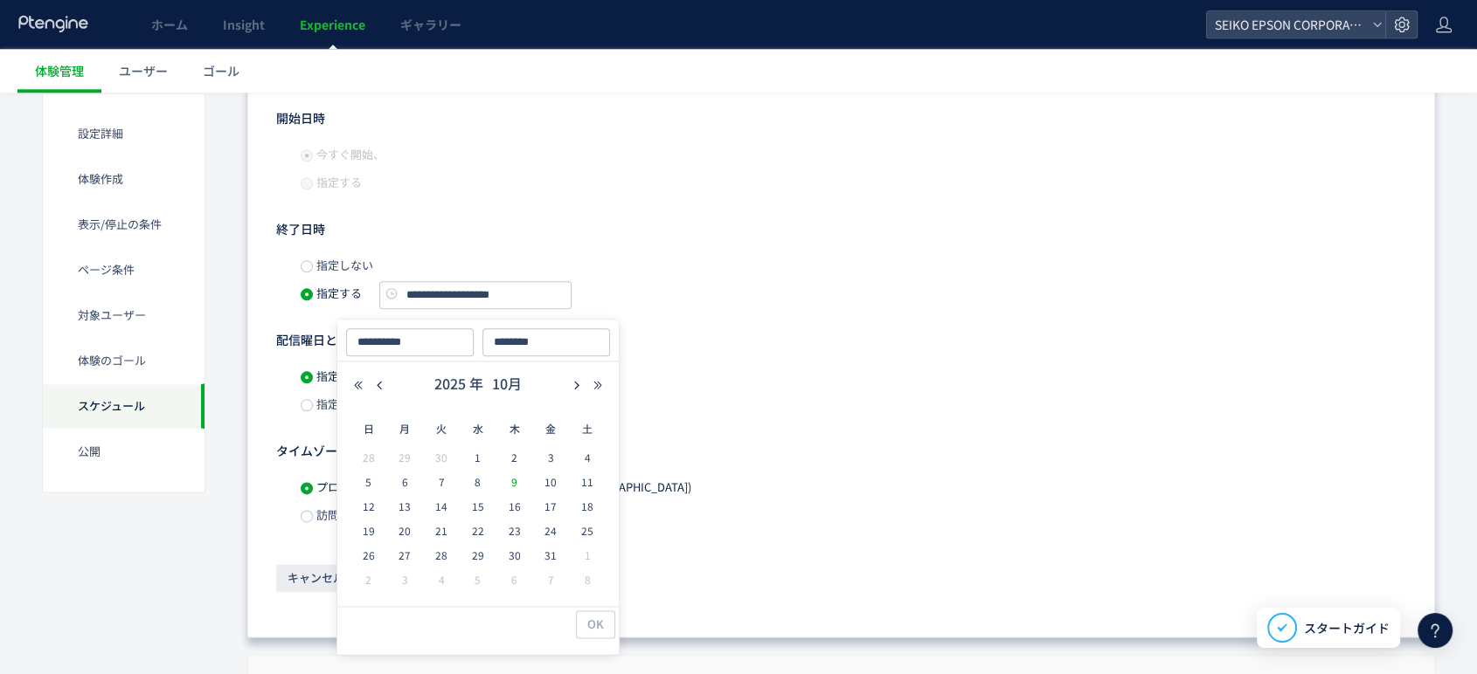
type input "**********"
click at [608, 620] on button "OK" at bounding box center [595, 625] width 39 height 28
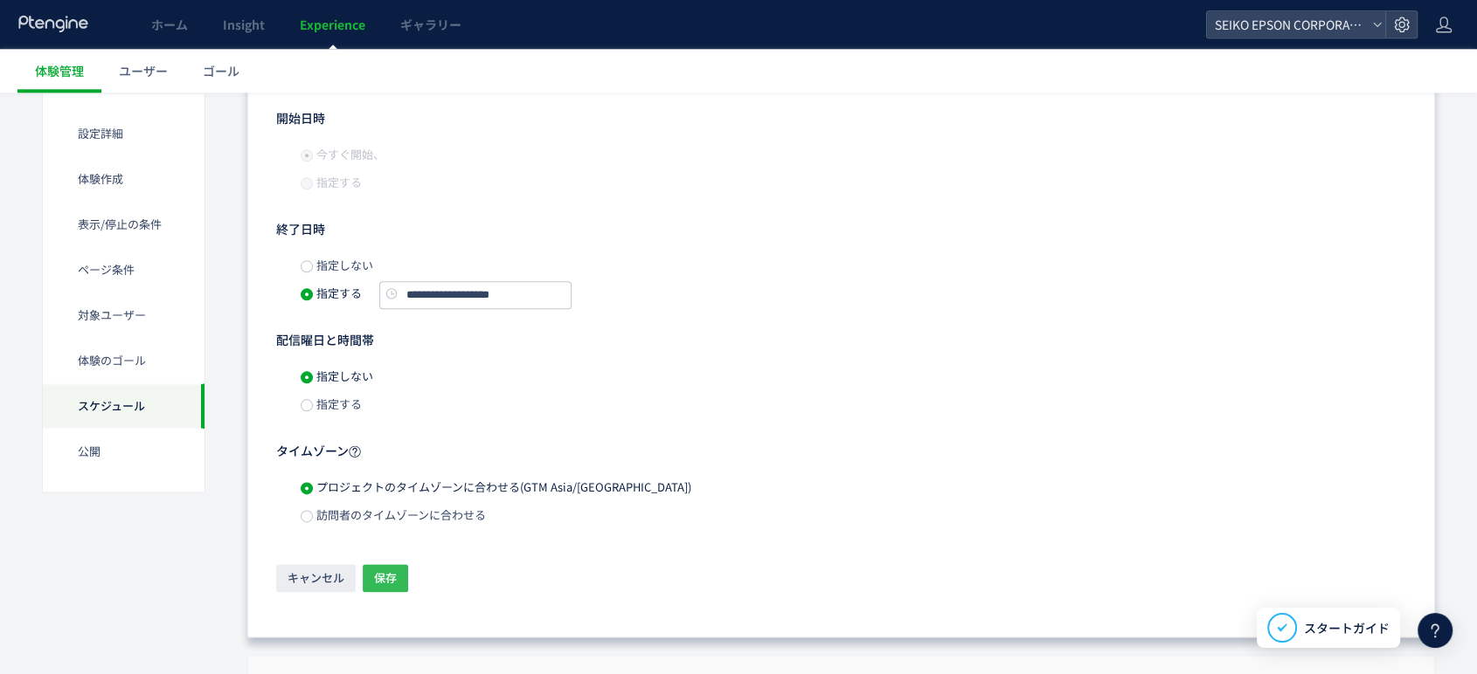
click at [392, 580] on span "保存" at bounding box center [385, 578] width 23 height 28
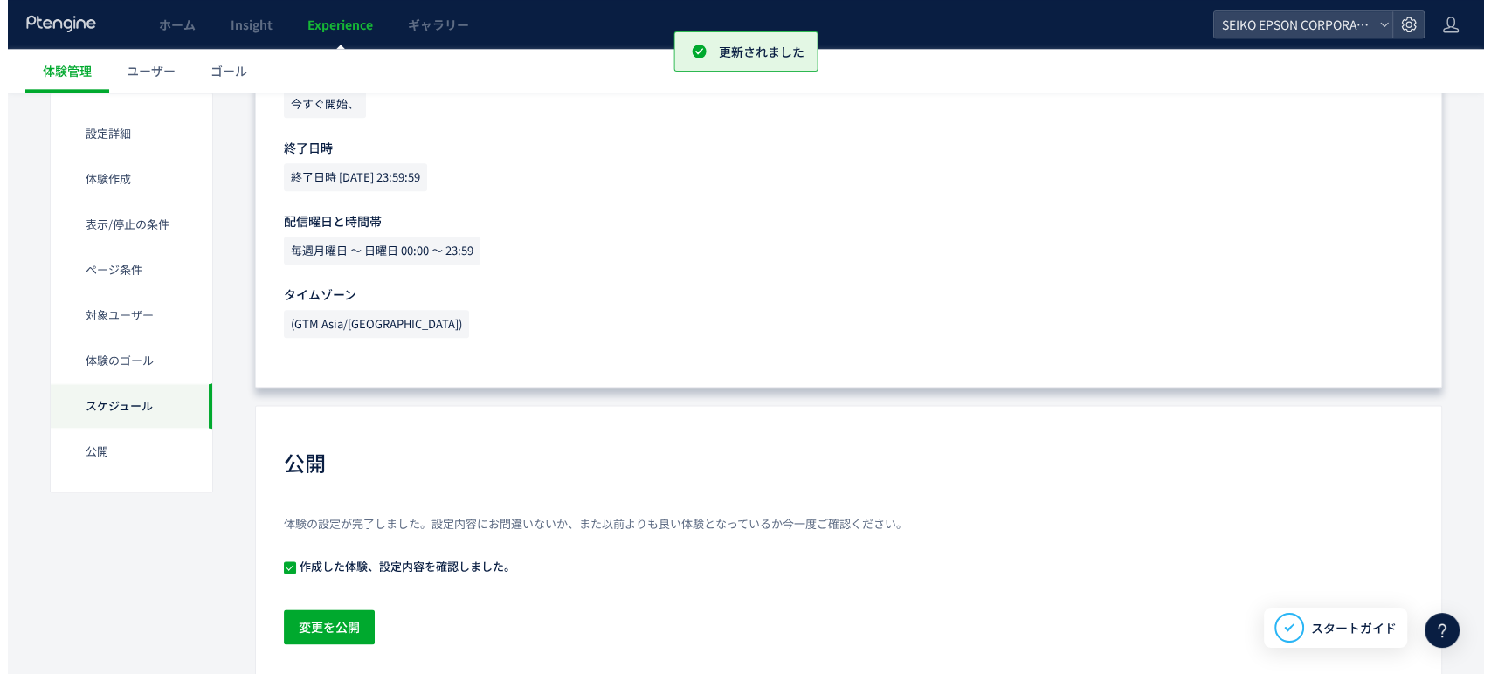
scroll to position [2169, 0]
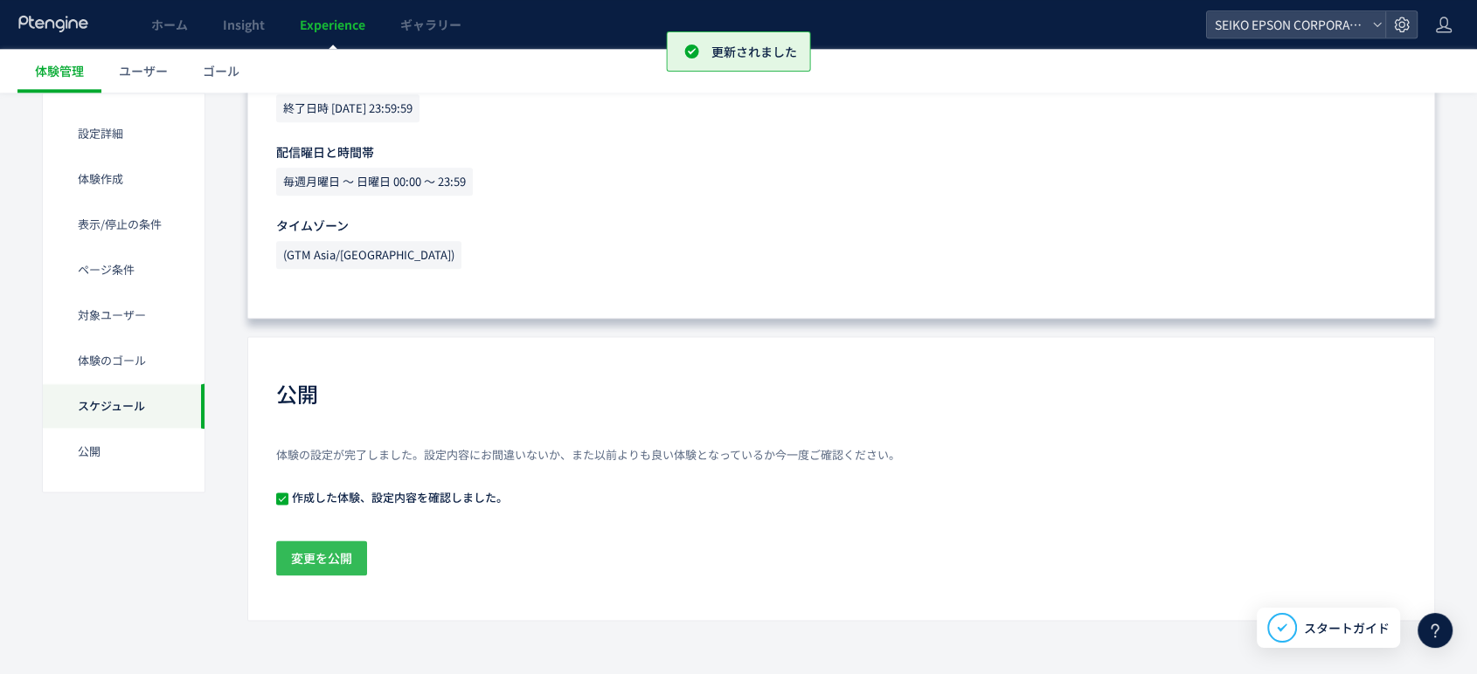
click at [313, 564] on span "変更を公開" at bounding box center [321, 558] width 61 height 35
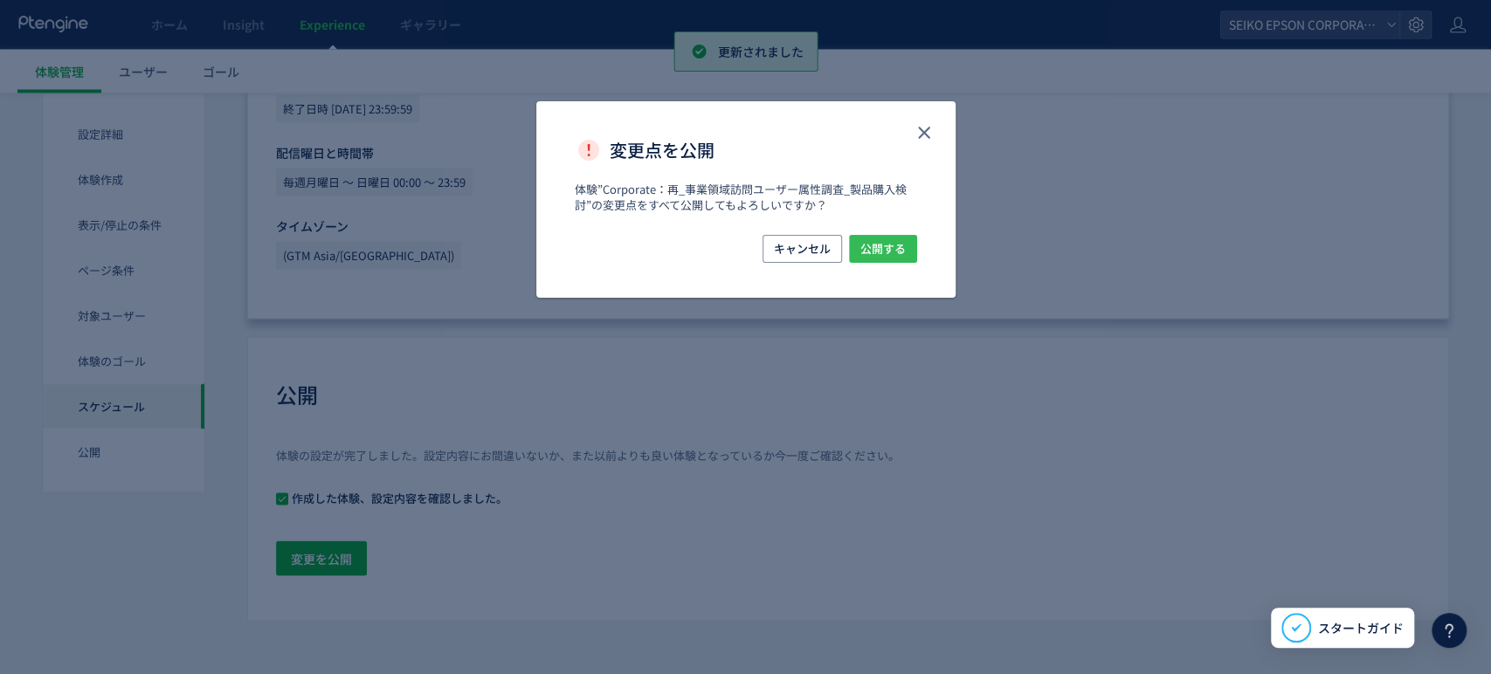
click at [886, 262] on span "公開する" at bounding box center [883, 249] width 45 height 28
